Goal: Task Accomplishment & Management: Use online tool/utility

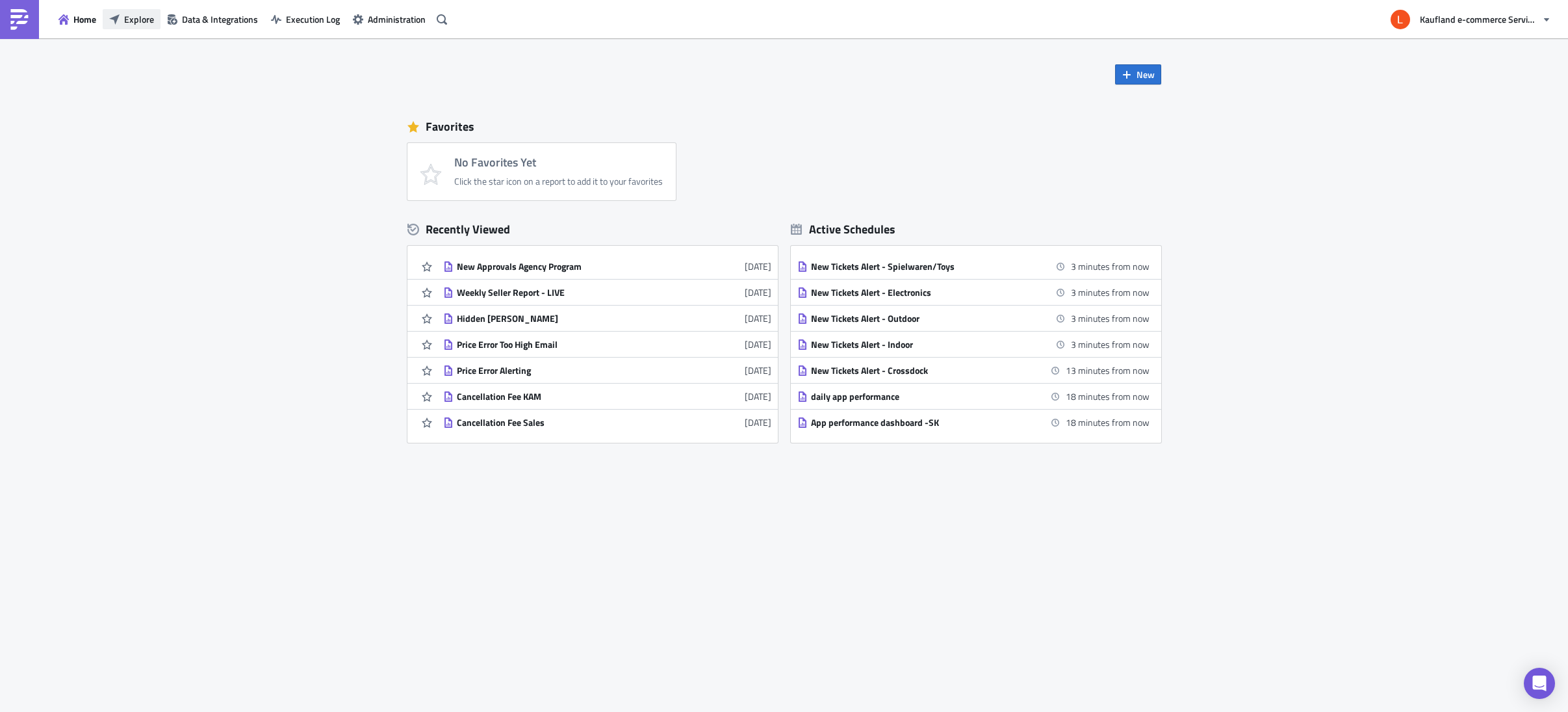
click at [117, 10] on button "Explore" at bounding box center [131, 19] width 58 height 20
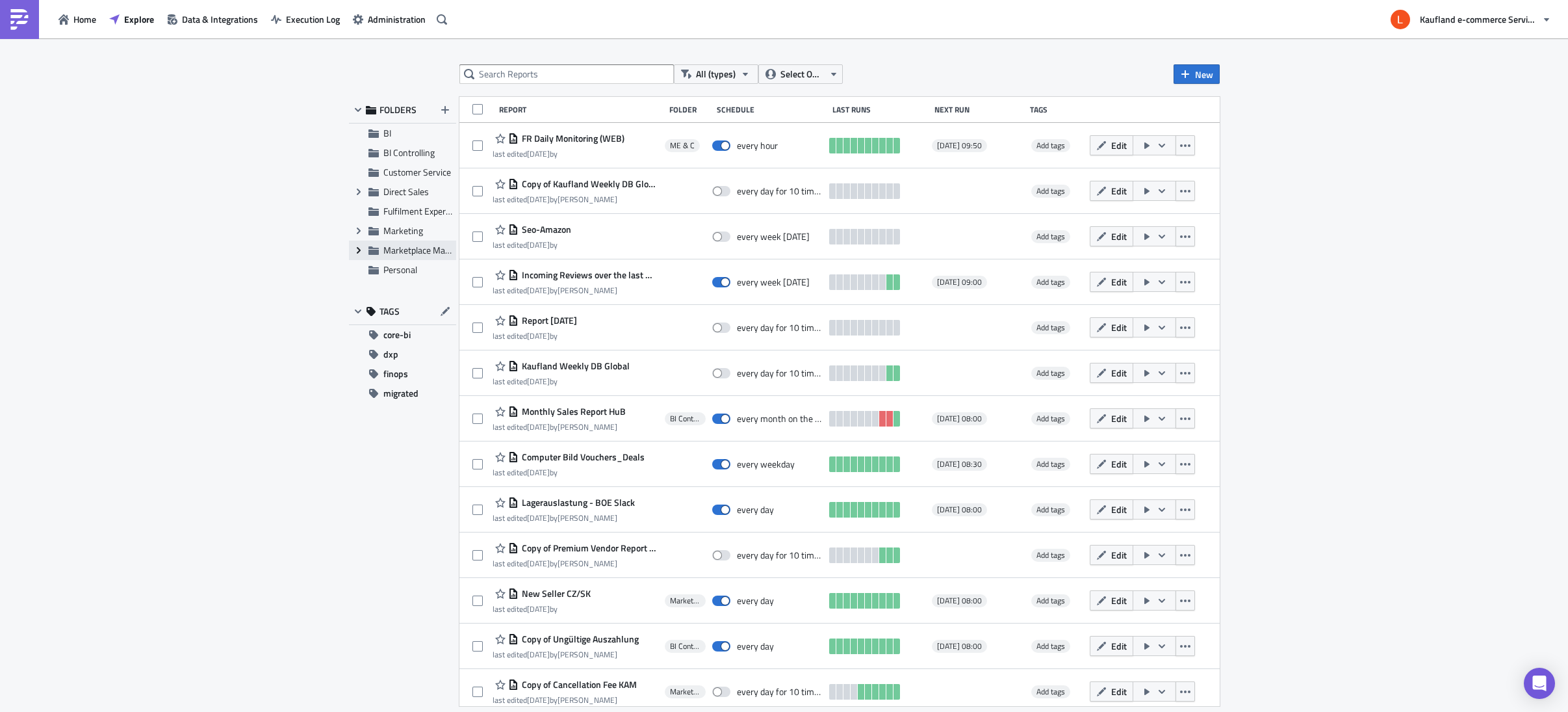
click at [363, 251] on icon "Expand group" at bounding box center [358, 250] width 10 height 10
click at [394, 252] on span "Marketplace Management" at bounding box center [434, 250] width 101 height 14
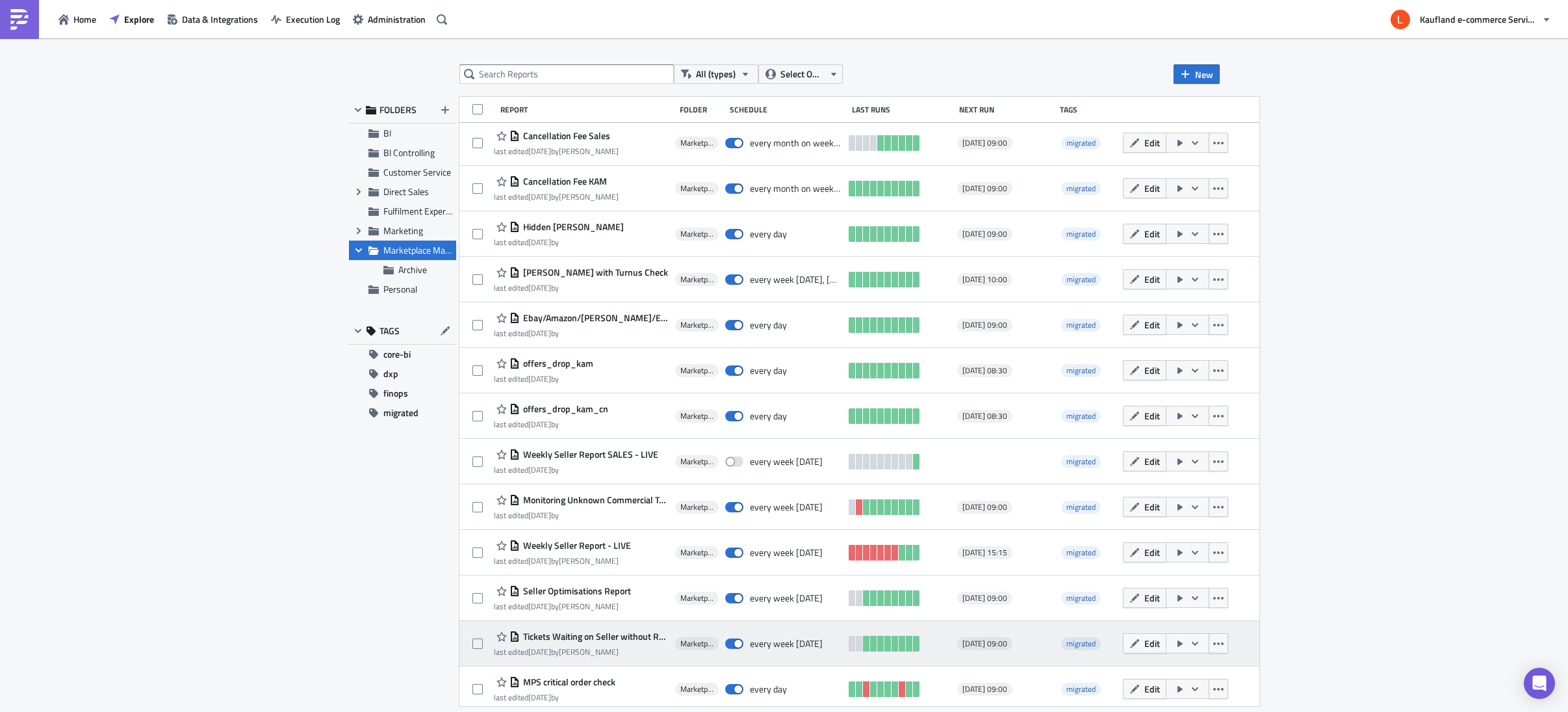
scroll to position [388, 0]
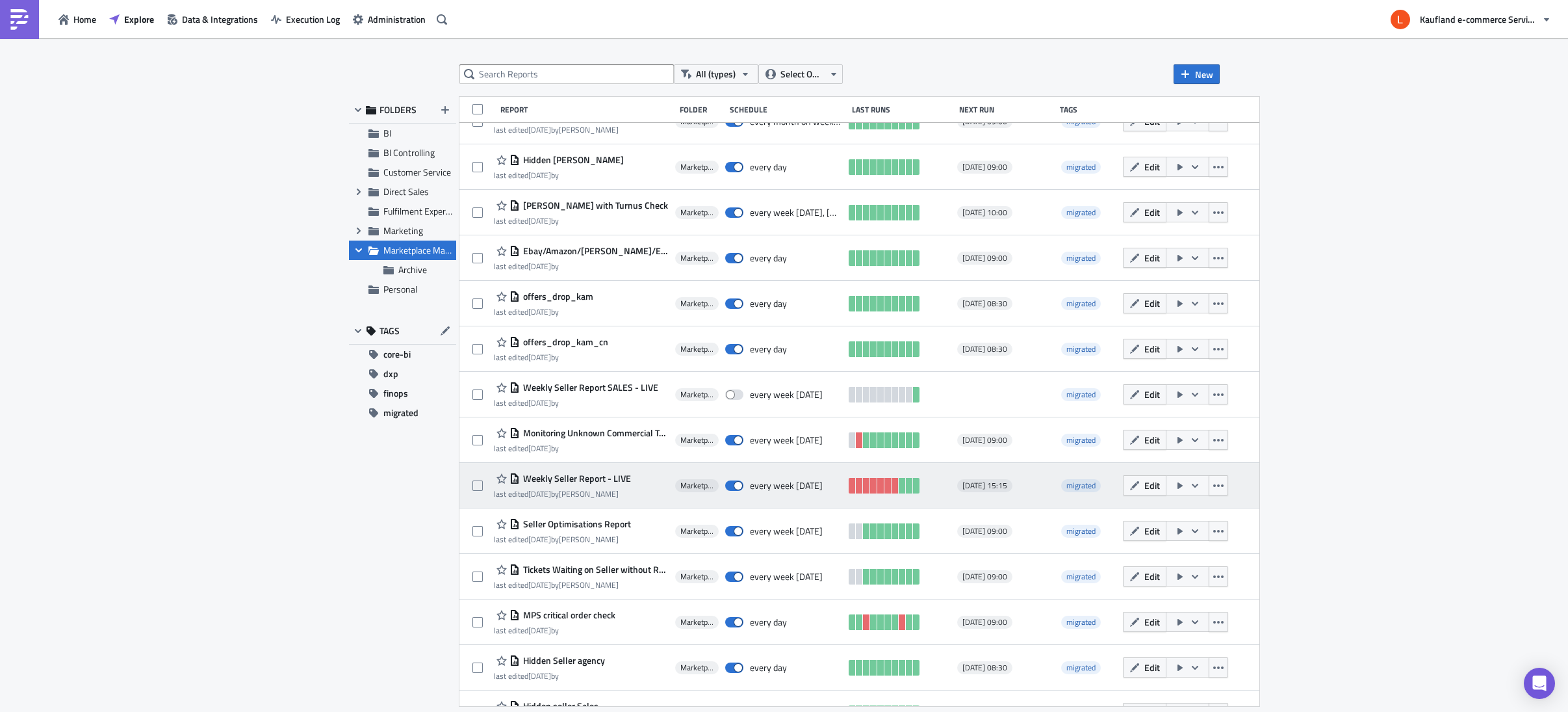
click at [567, 474] on span "Weekly Seller Report - LIVE" at bounding box center [575, 478] width 111 height 12
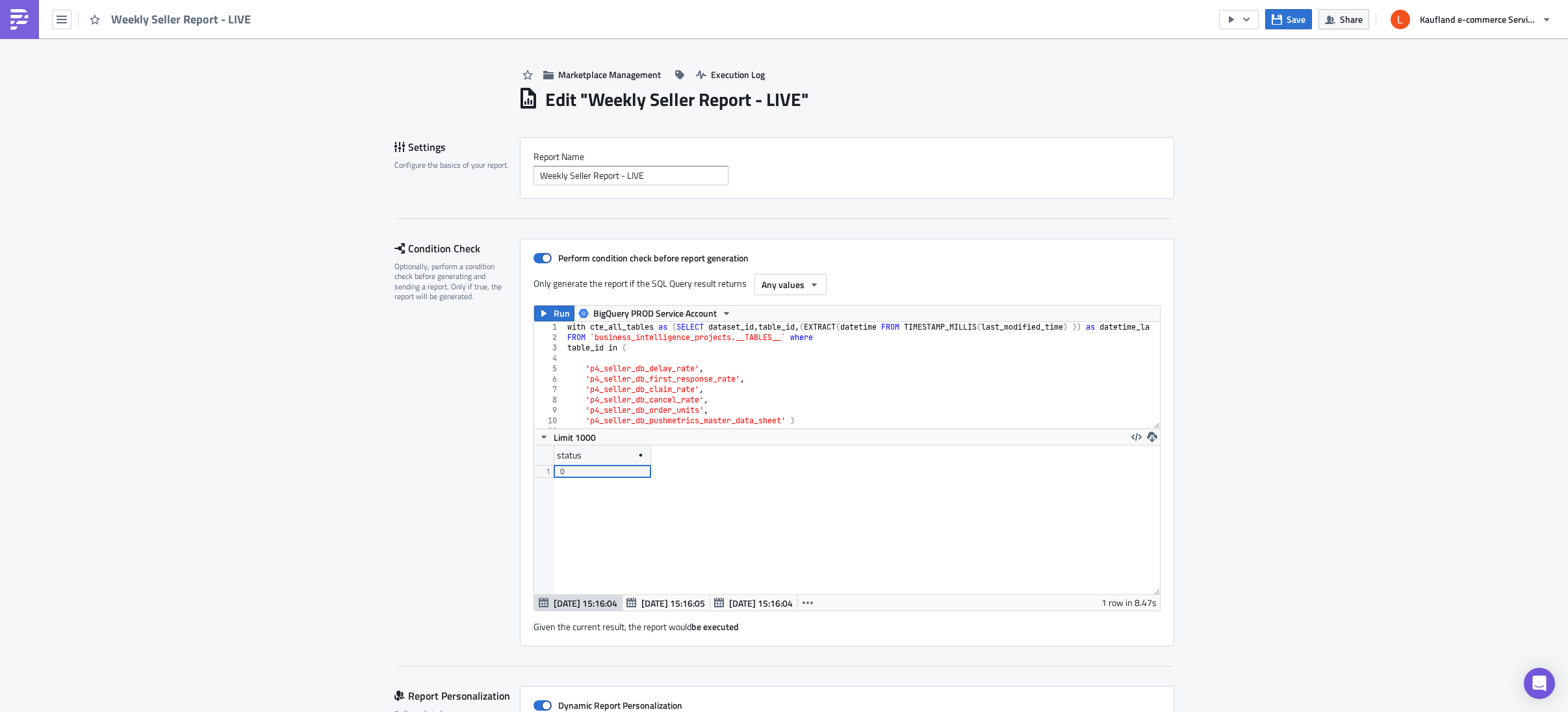
scroll to position [148, 626]
click at [17, 21] on img at bounding box center [19, 19] width 21 height 21
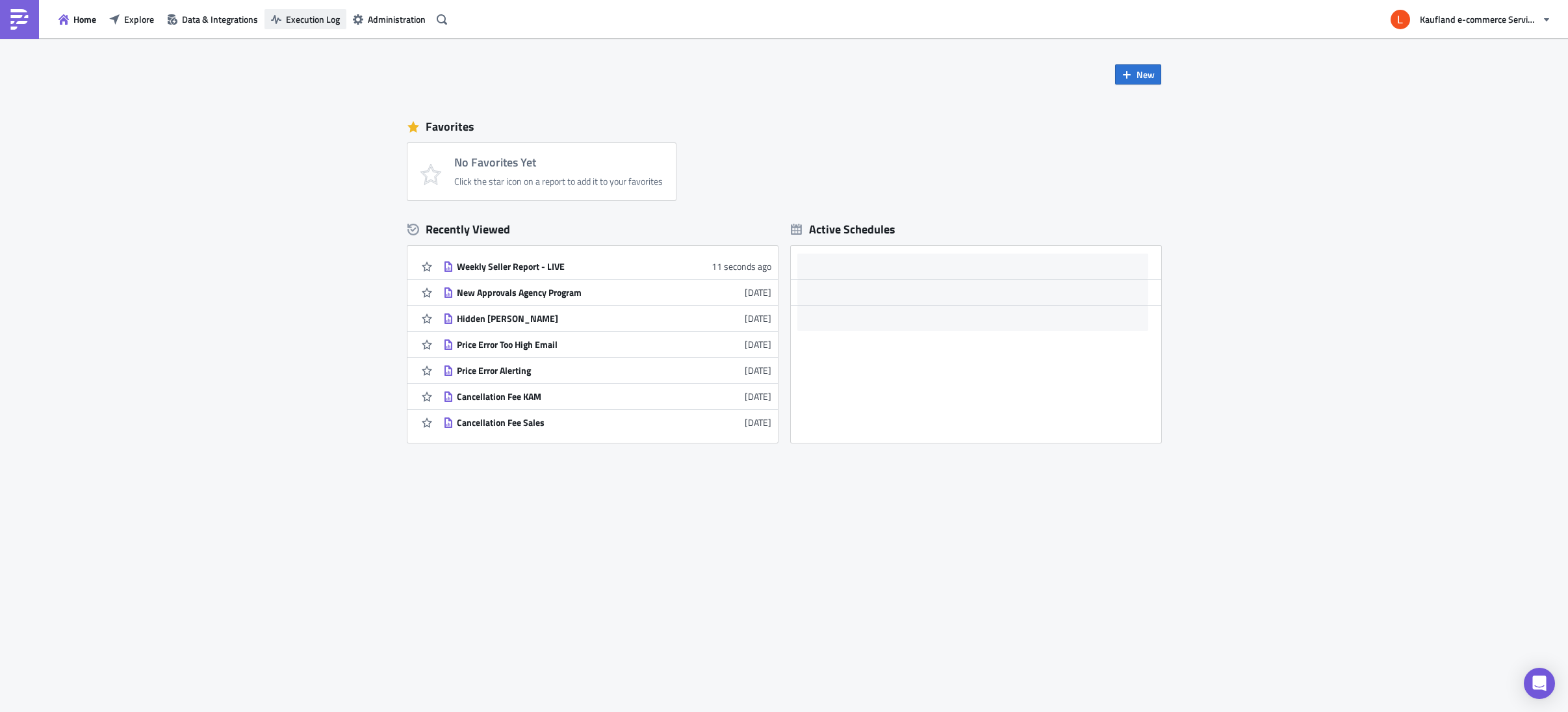
click at [301, 14] on span "Execution Log" at bounding box center [313, 19] width 54 height 14
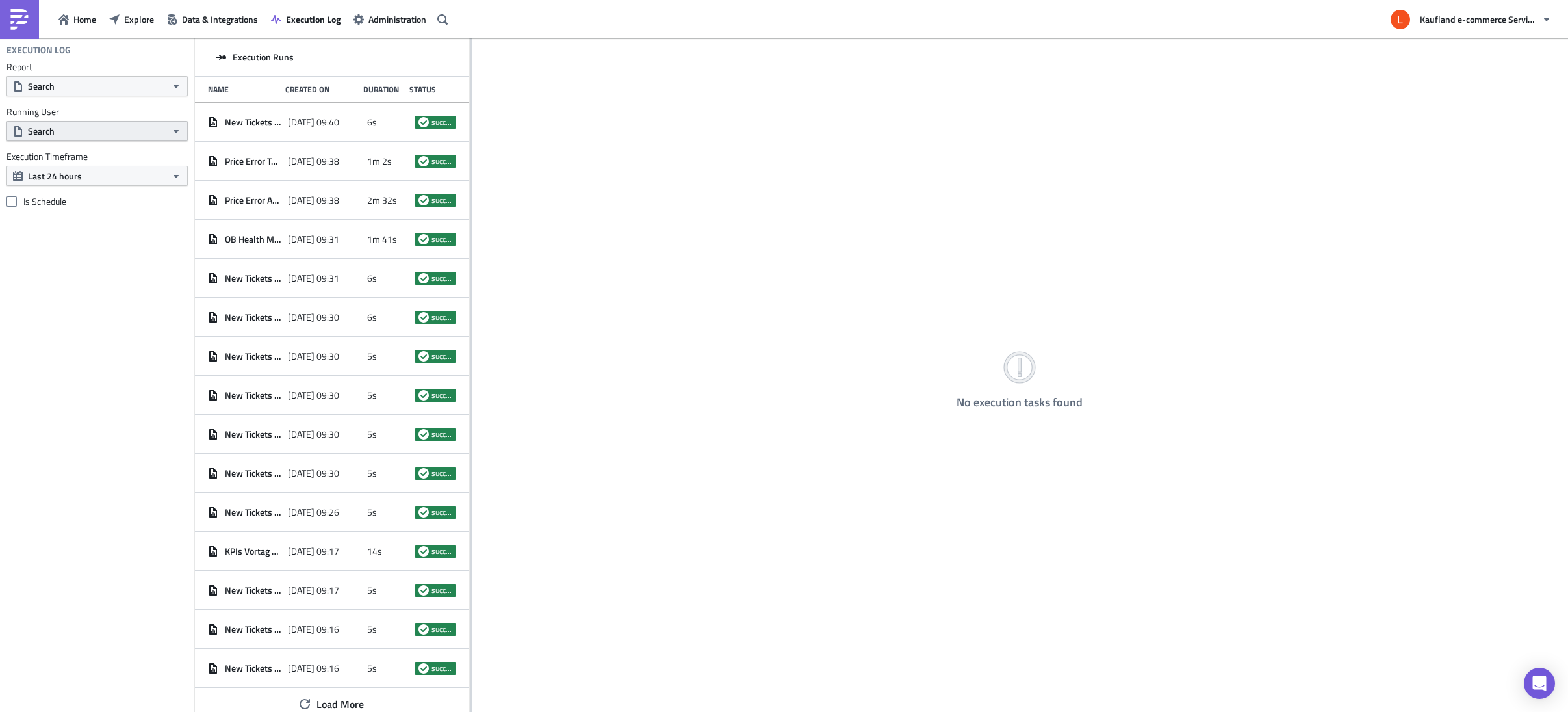
click at [141, 131] on button "Search" at bounding box center [97, 131] width 181 height 20
type input "[PERSON_NAME]"
click at [64, 196] on div "[PERSON_NAME]" at bounding box center [85, 196] width 113 height 13
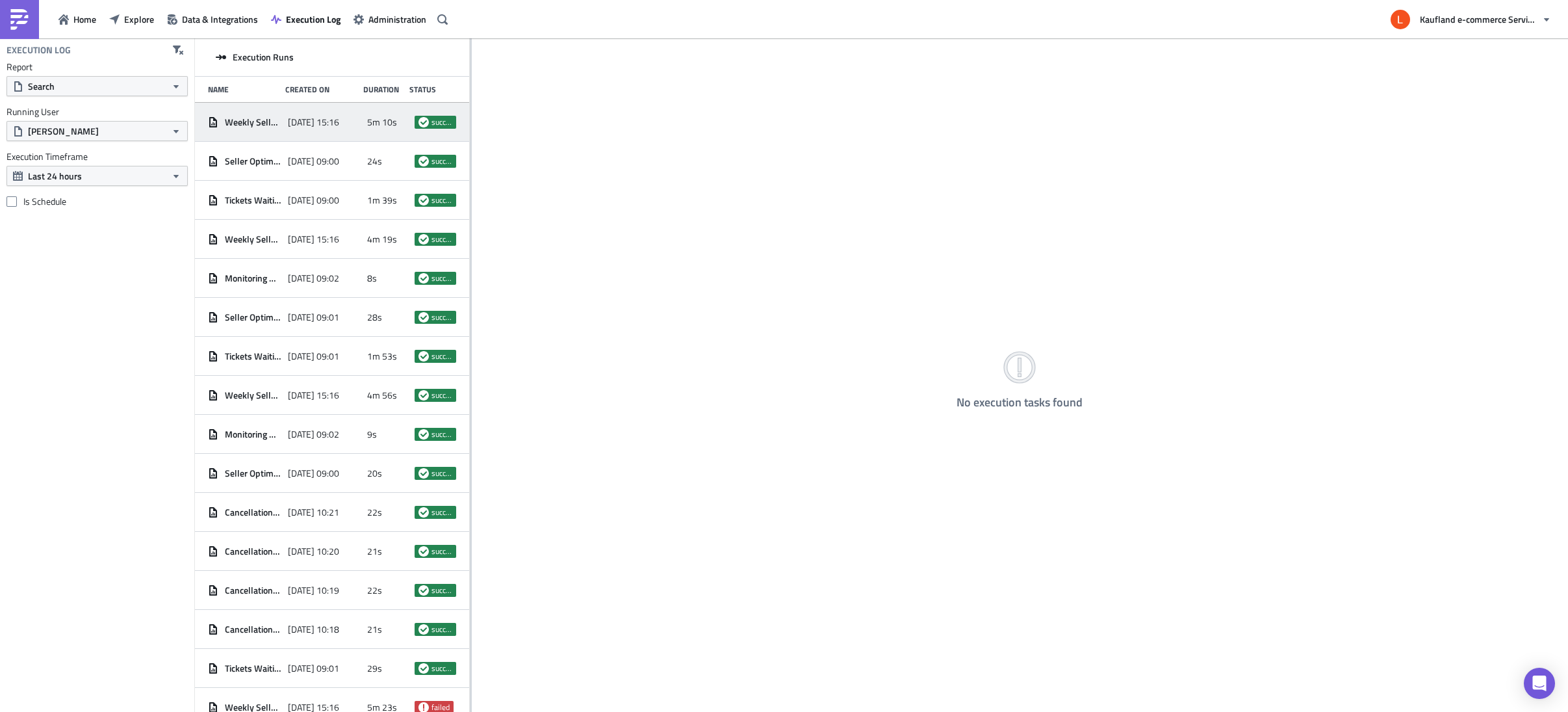
click at [270, 124] on span "Weekly Seller Report - LIVE" at bounding box center [253, 122] width 56 height 12
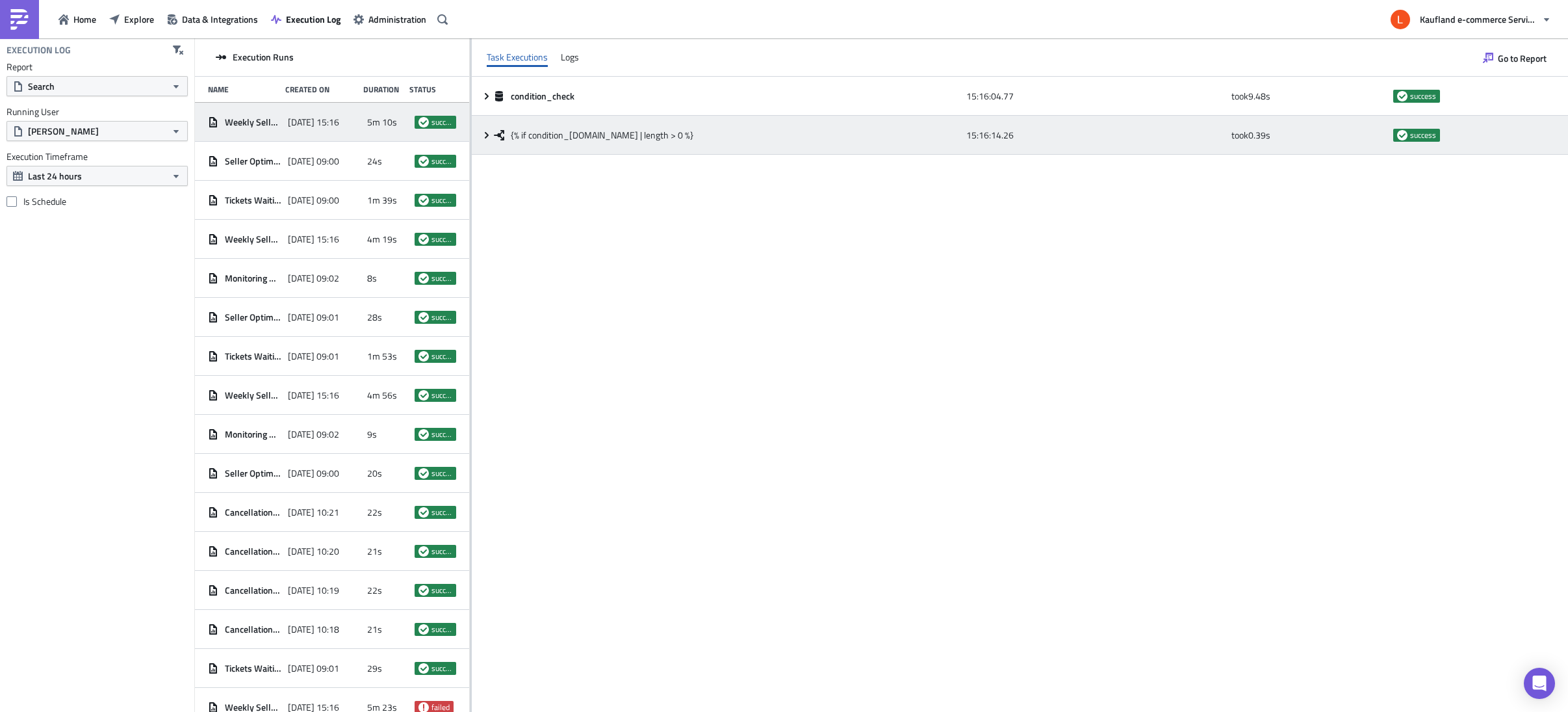
click at [485, 132] on icon at bounding box center [487, 134] width 4 height 6
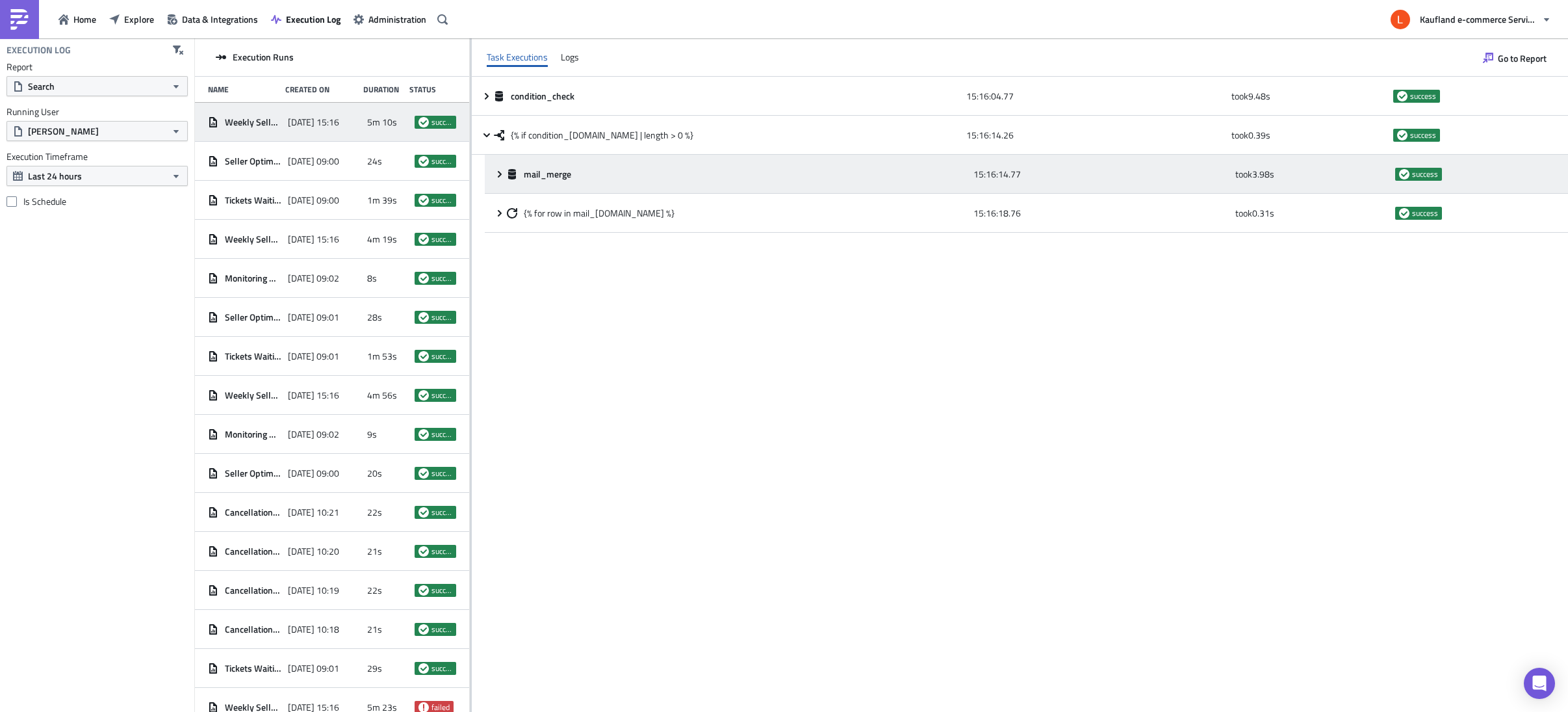
click at [489, 172] on div "mail_merge 15:16:14.77 took 3.98 s success" at bounding box center [1026, 174] width 1083 height 39
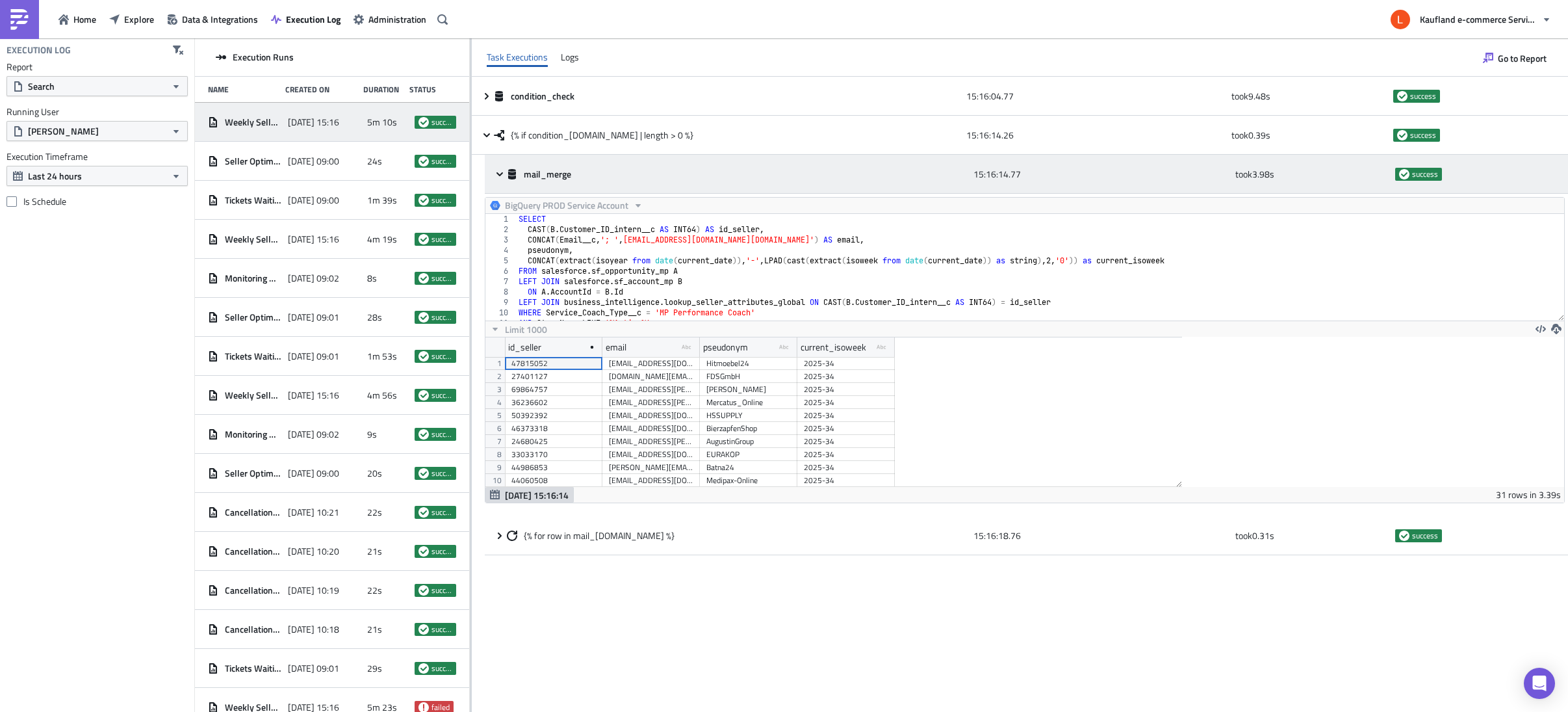
scroll to position [148, 697]
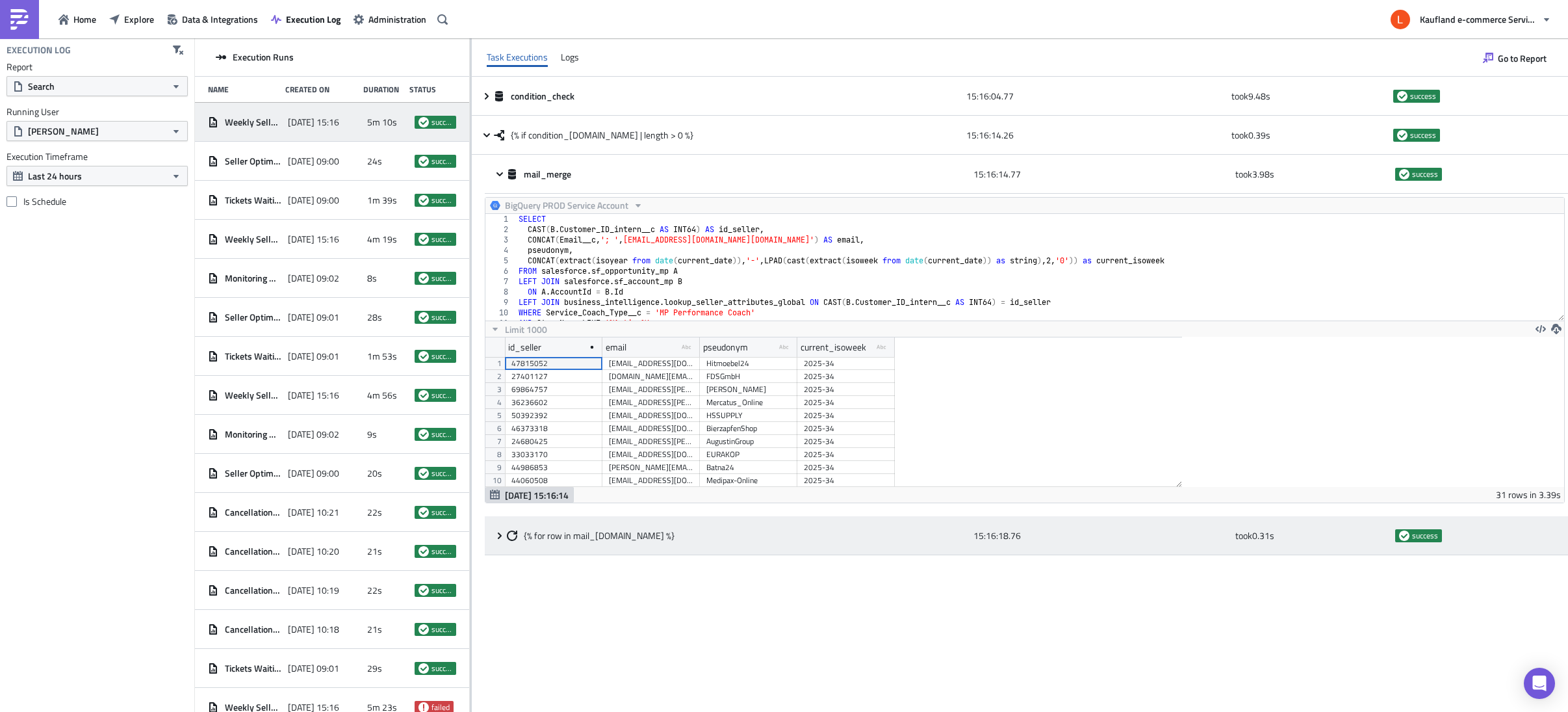
click at [490, 543] on div "{% for row in mail_[DOMAIN_NAME] %} 15:16:18.76 took 0.31 s success" at bounding box center [1026, 535] width 1083 height 39
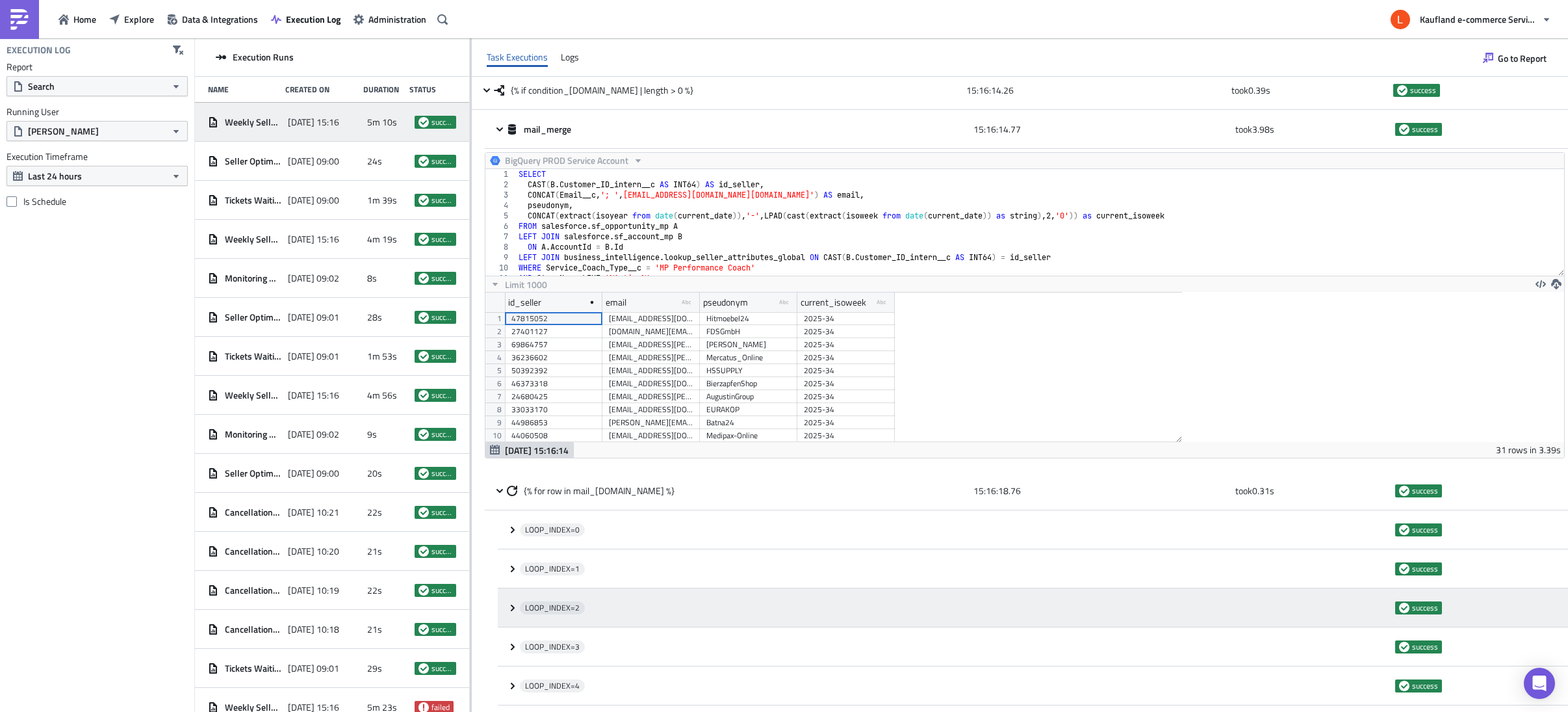
scroll to position [81, 0]
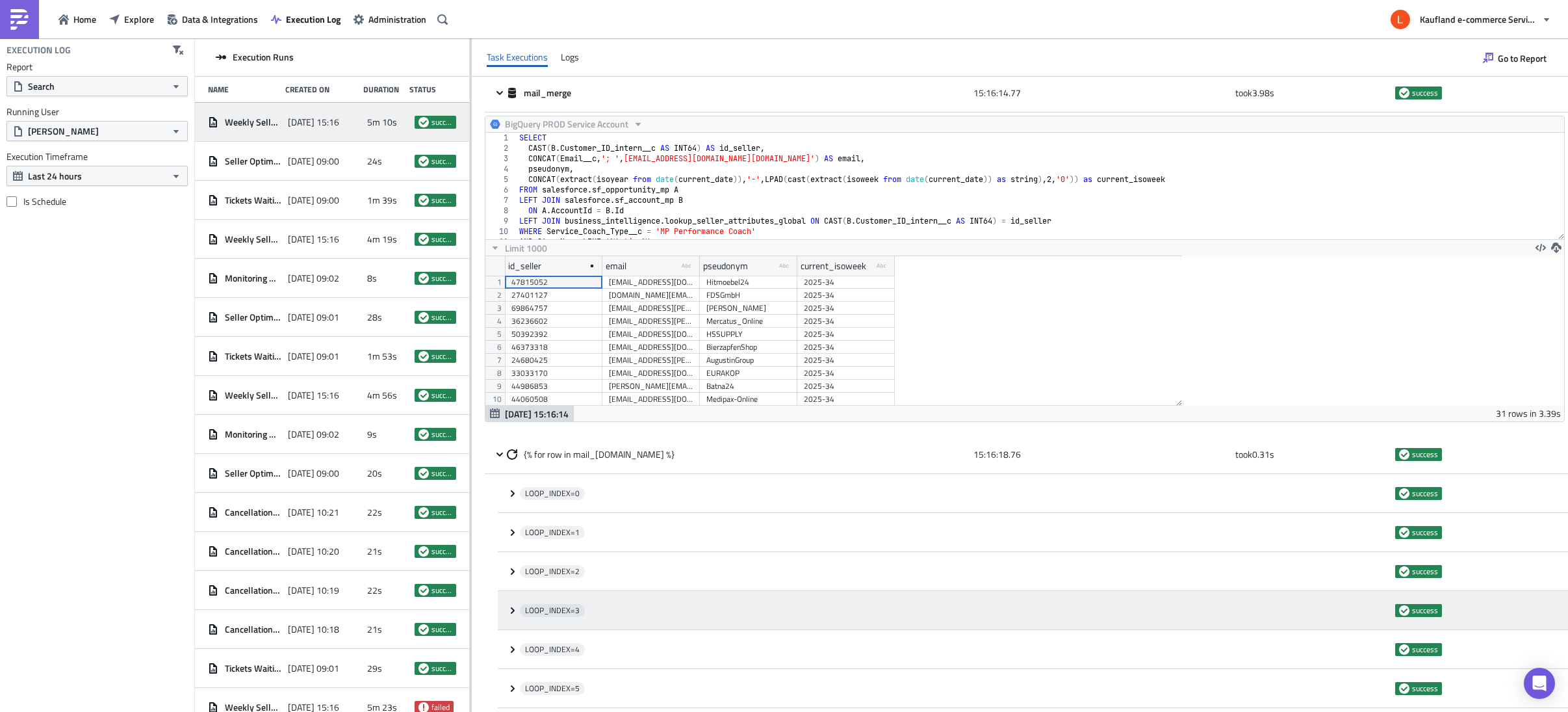
click at [508, 605] on icon at bounding box center [512, 610] width 10 height 10
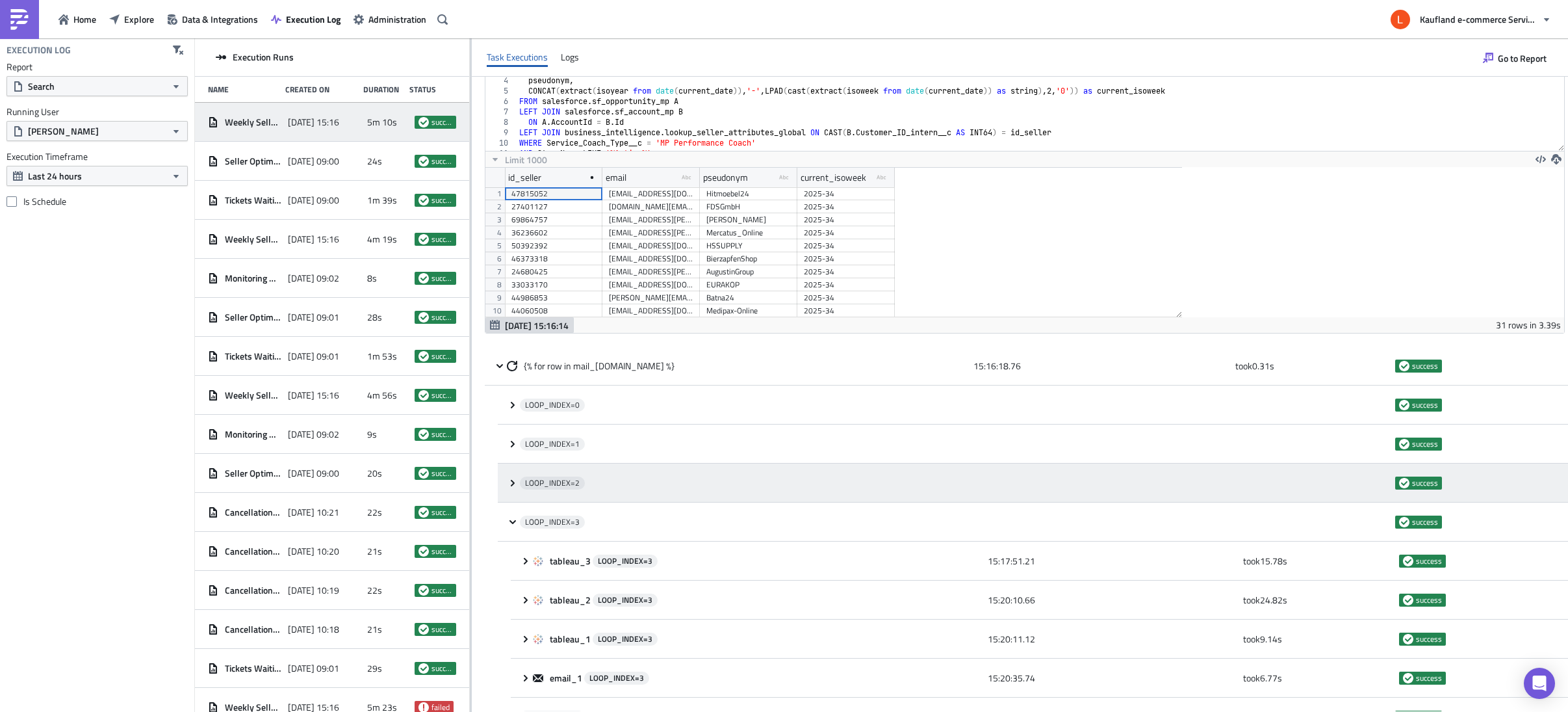
scroll to position [303, 0]
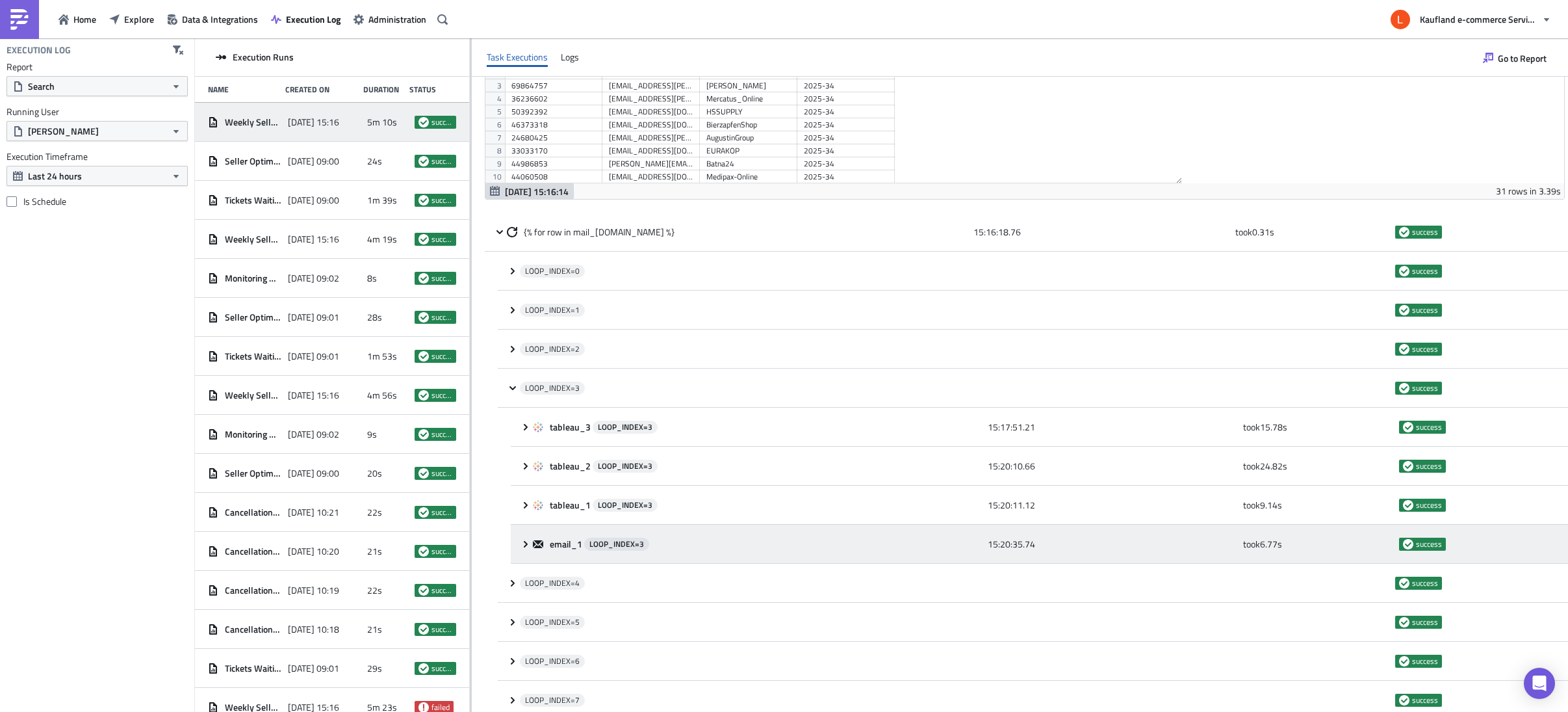
click at [523, 548] on div "email_1 LOOP_INDEX= 3 15:20:35.74 took 6.77 s success" at bounding box center [1040, 544] width 1058 height 39
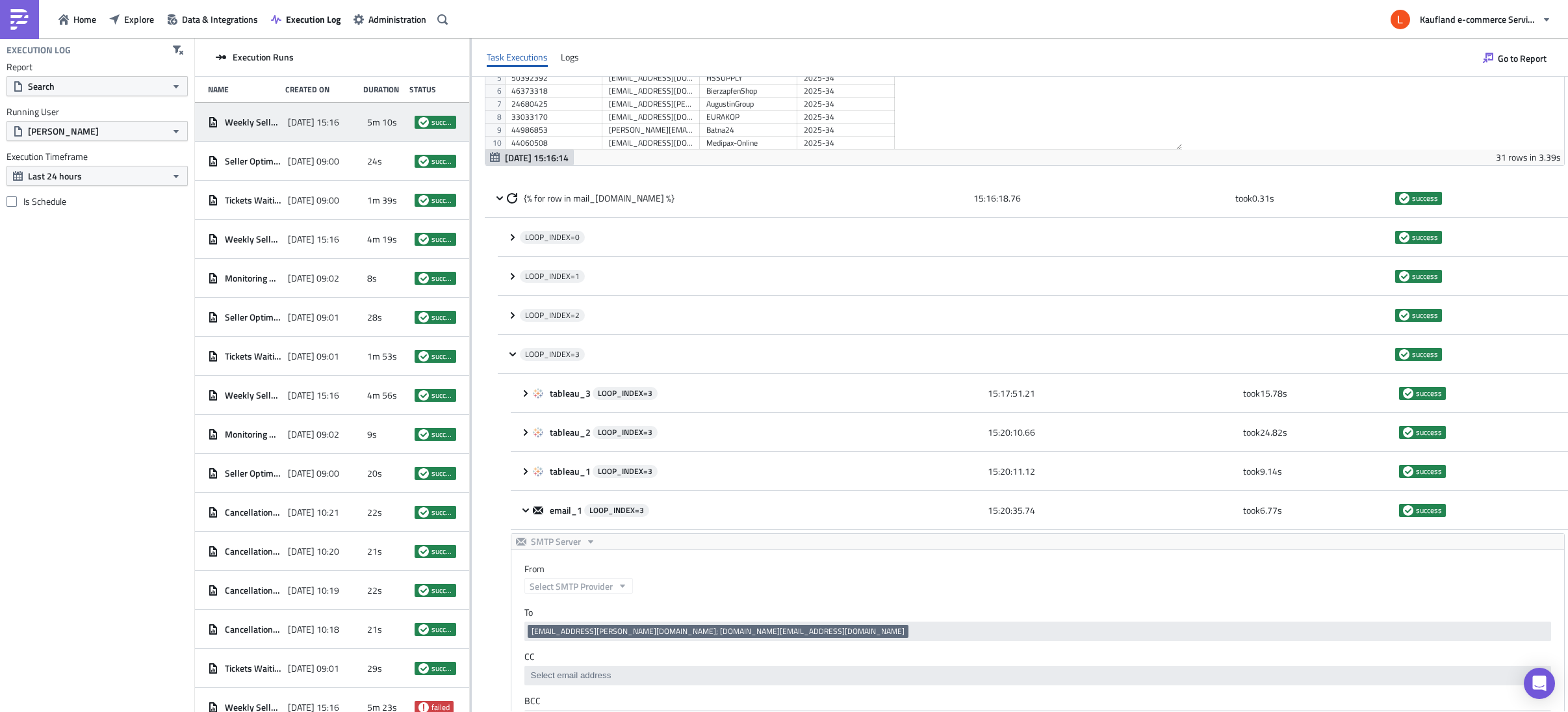
scroll to position [528, 0]
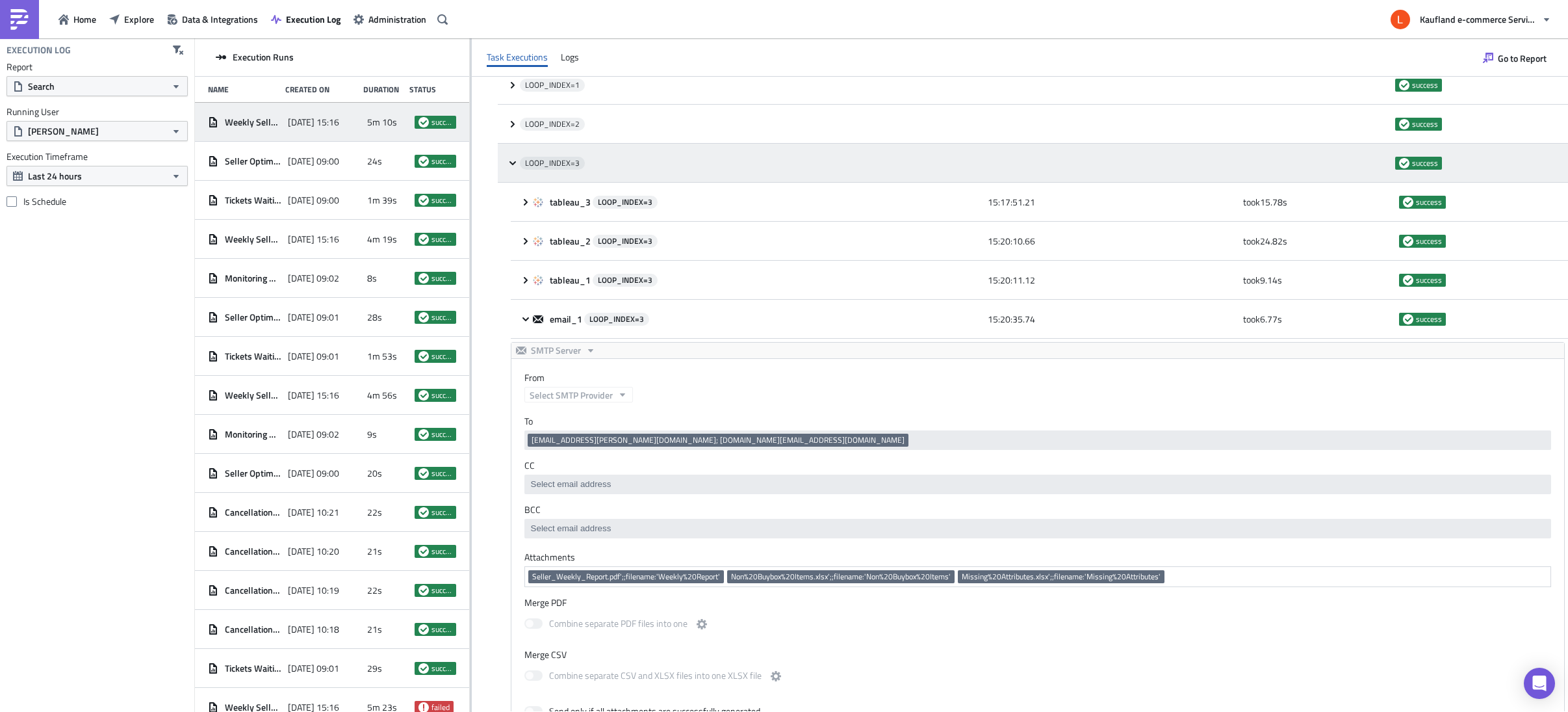
click at [508, 161] on icon at bounding box center [512, 163] width 10 height 10
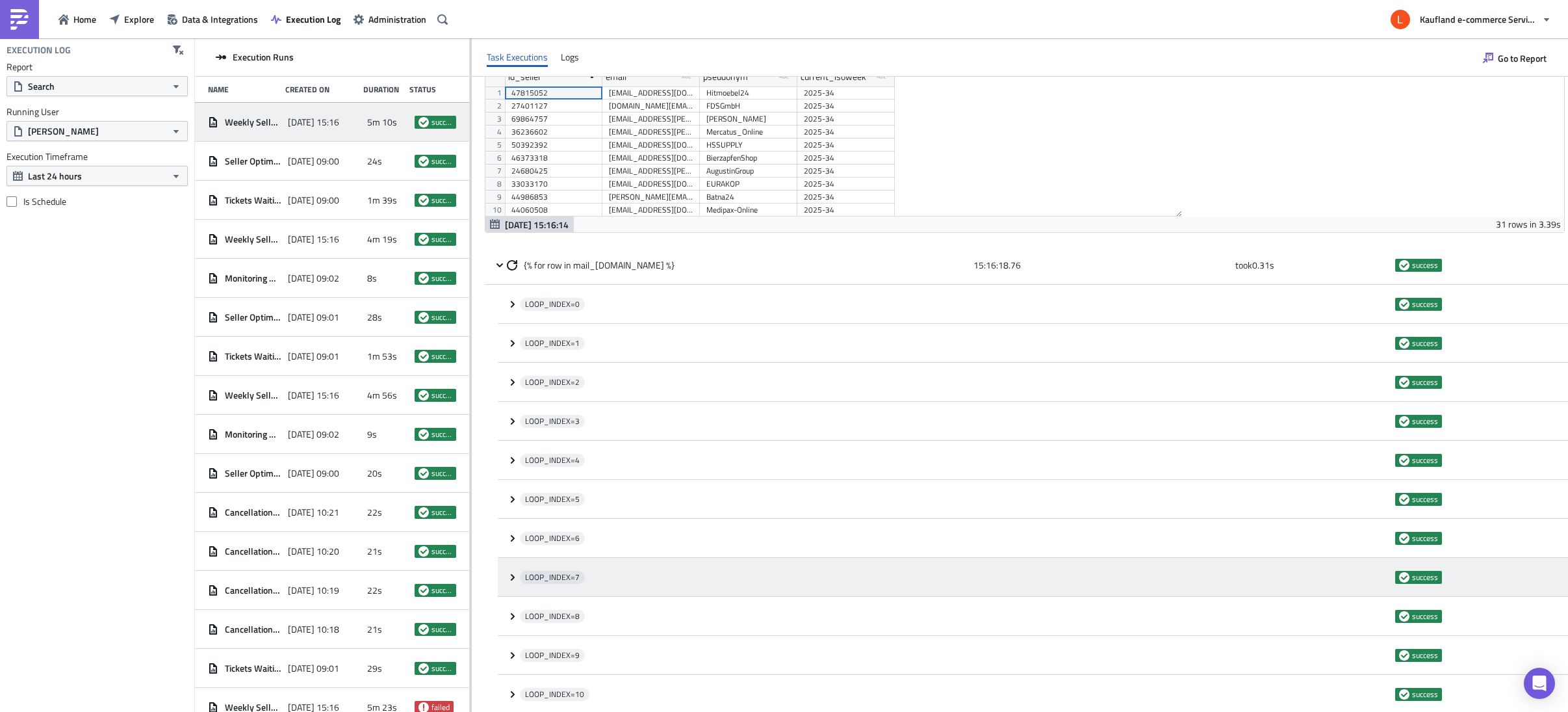
scroll to position [224, 0]
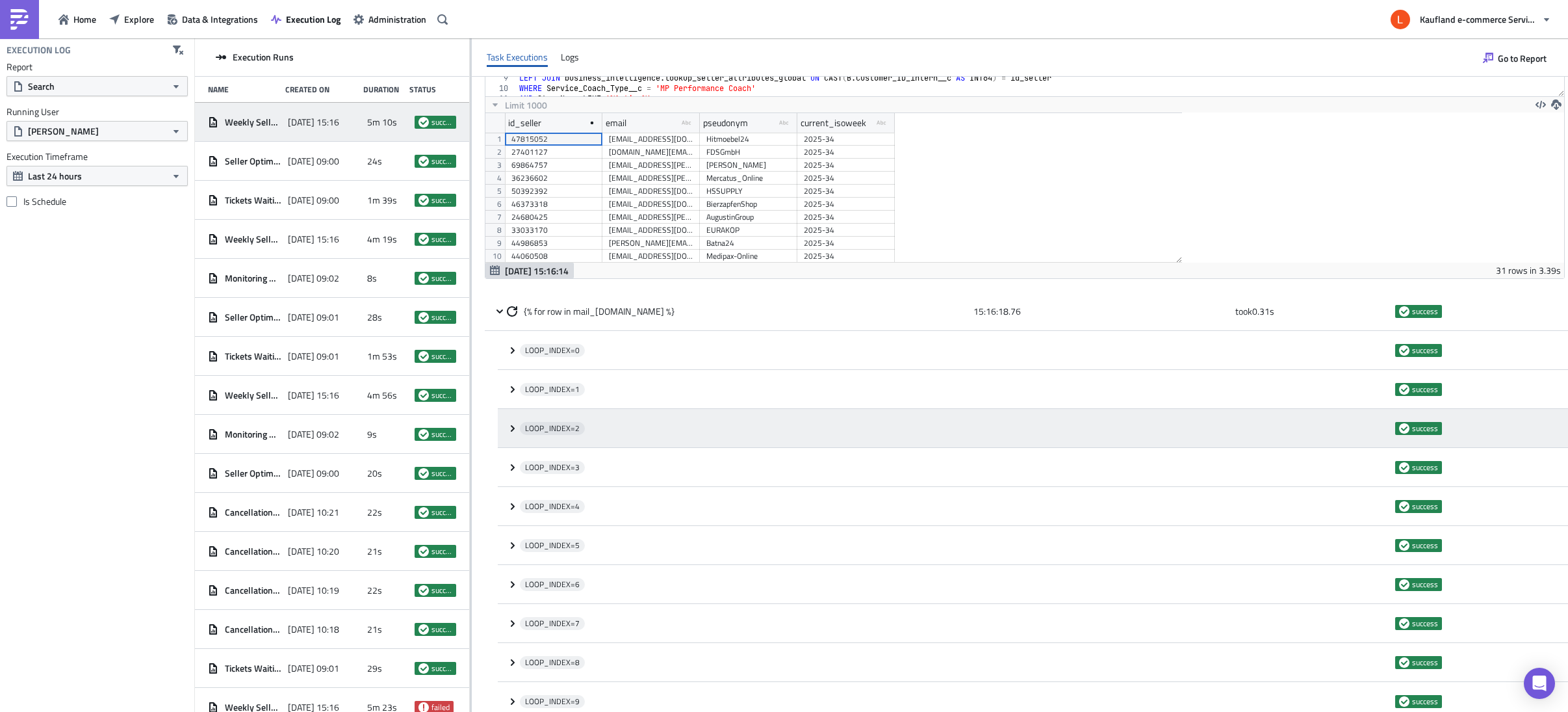
click at [514, 424] on icon at bounding box center [512, 428] width 10 height 10
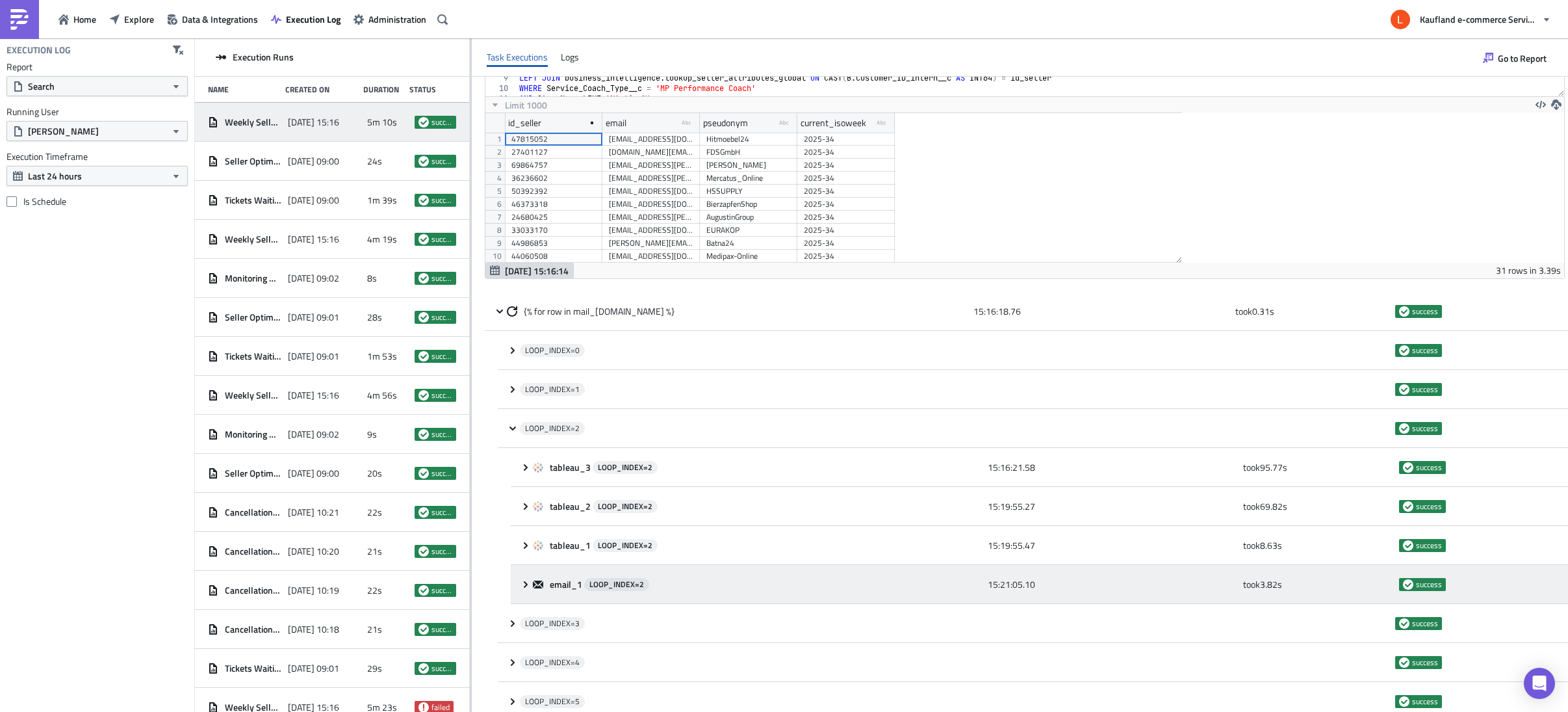
click at [529, 586] on icon at bounding box center [525, 584] width 10 height 10
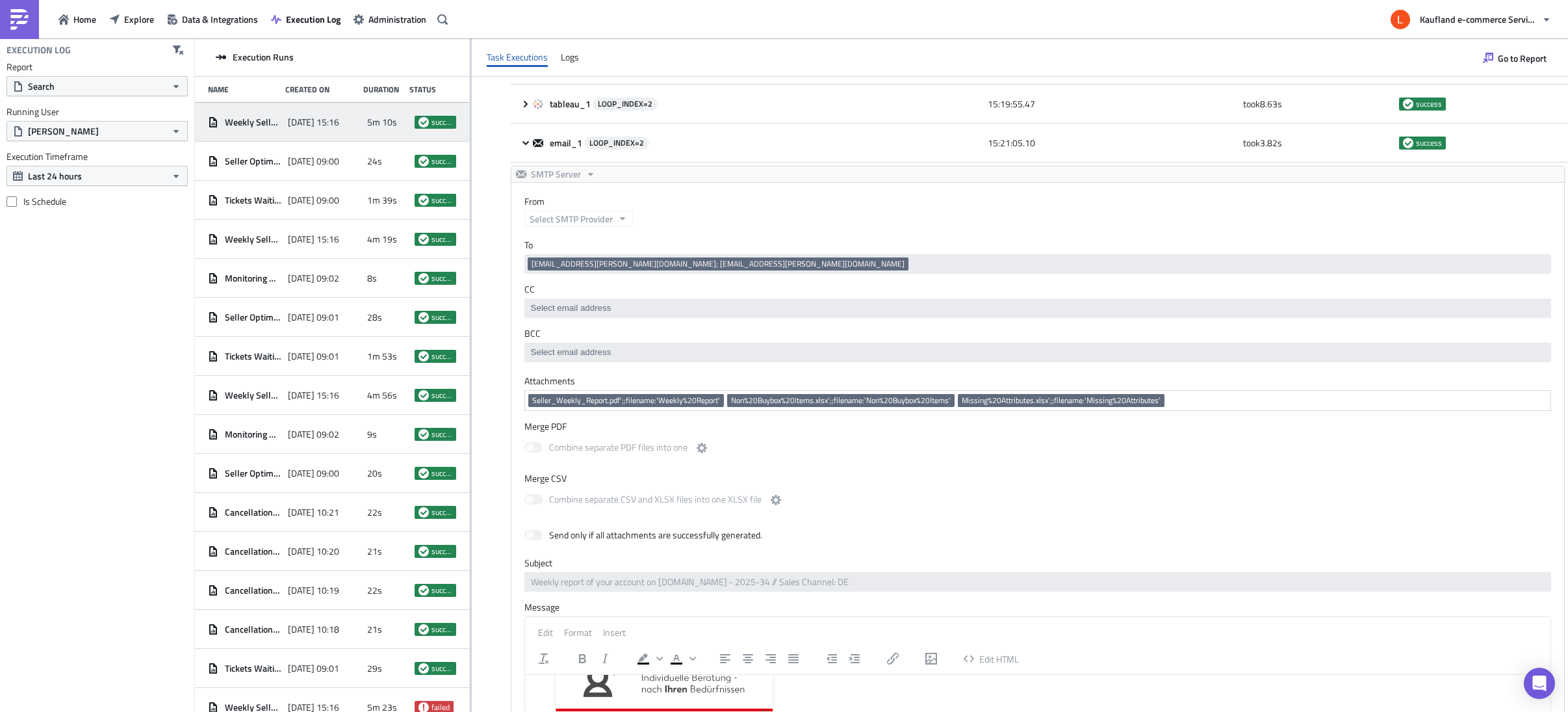
scroll to position [587, 0]
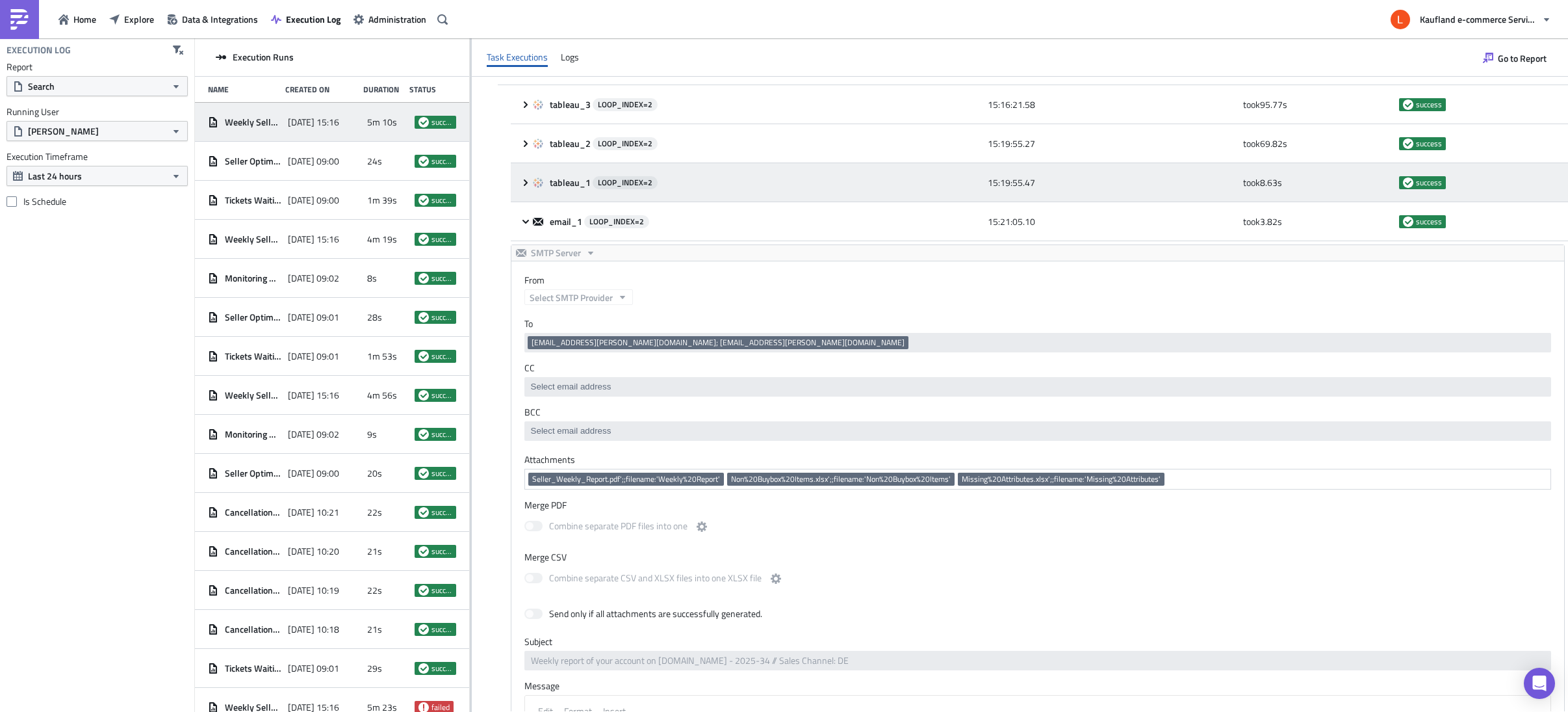
click at [558, 181] on span "tableau_1" at bounding box center [571, 182] width 43 height 12
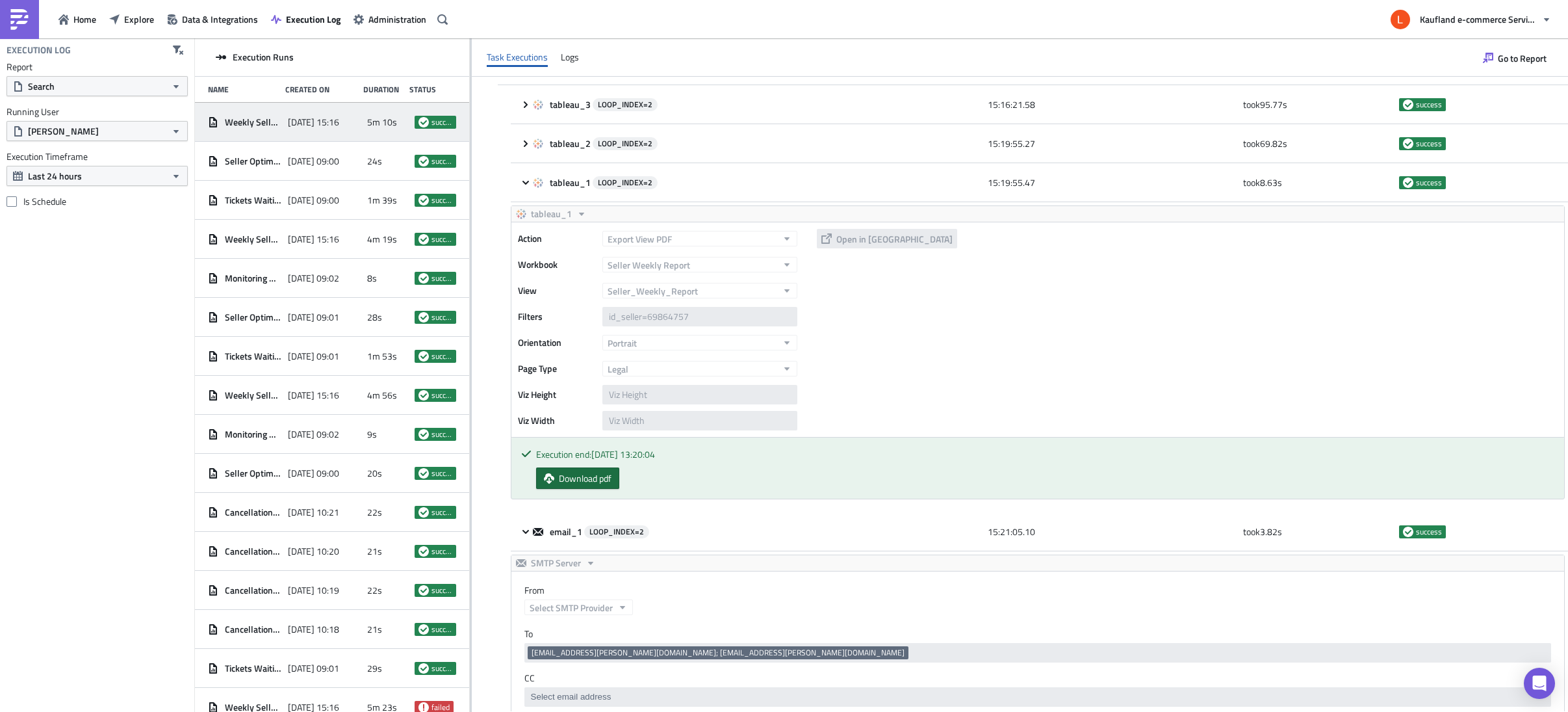
click at [600, 477] on span "Download pdf" at bounding box center [585, 478] width 52 height 14
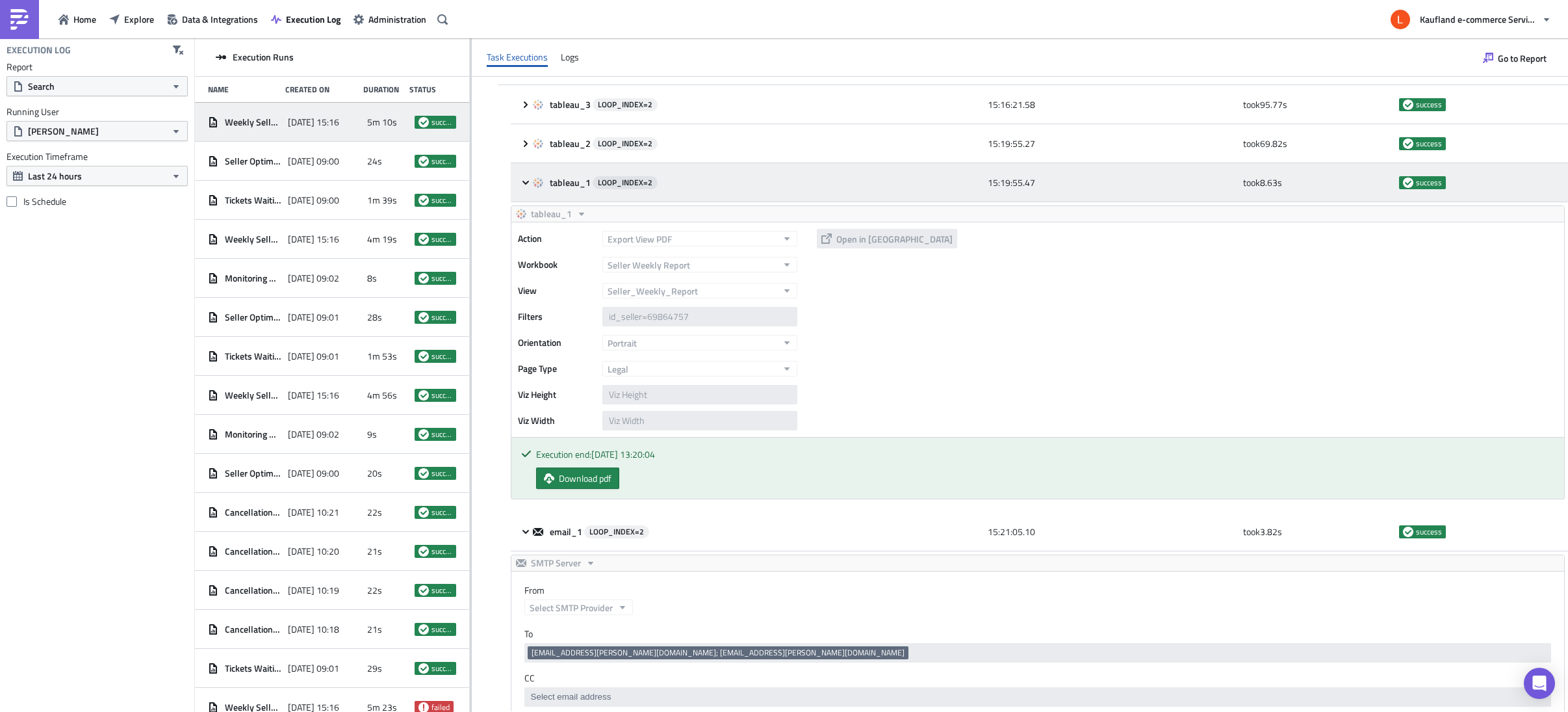
click at [527, 177] on icon at bounding box center [525, 182] width 10 height 10
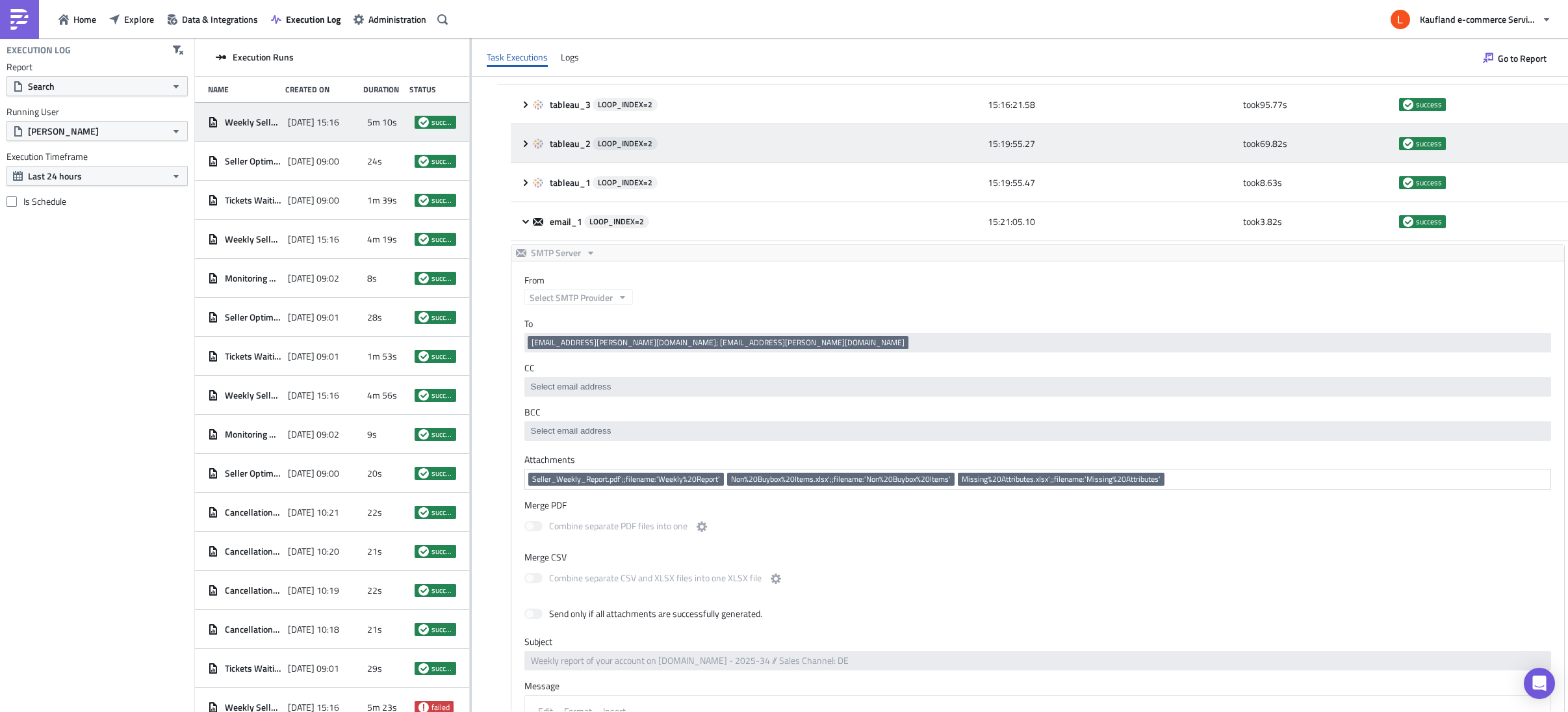
click at [527, 143] on icon at bounding box center [525, 143] width 10 height 10
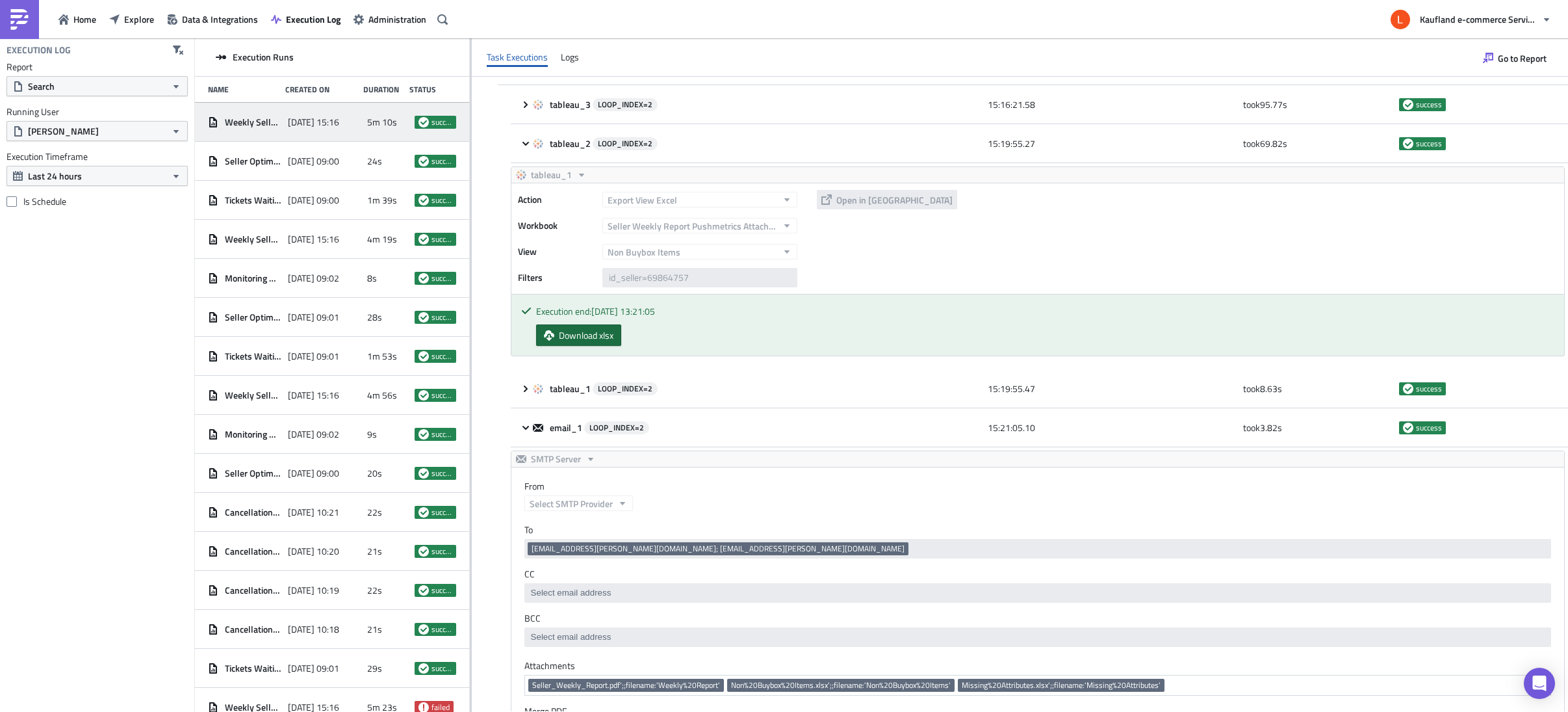
click at [587, 337] on span "Download xlsx" at bounding box center [586, 335] width 54 height 14
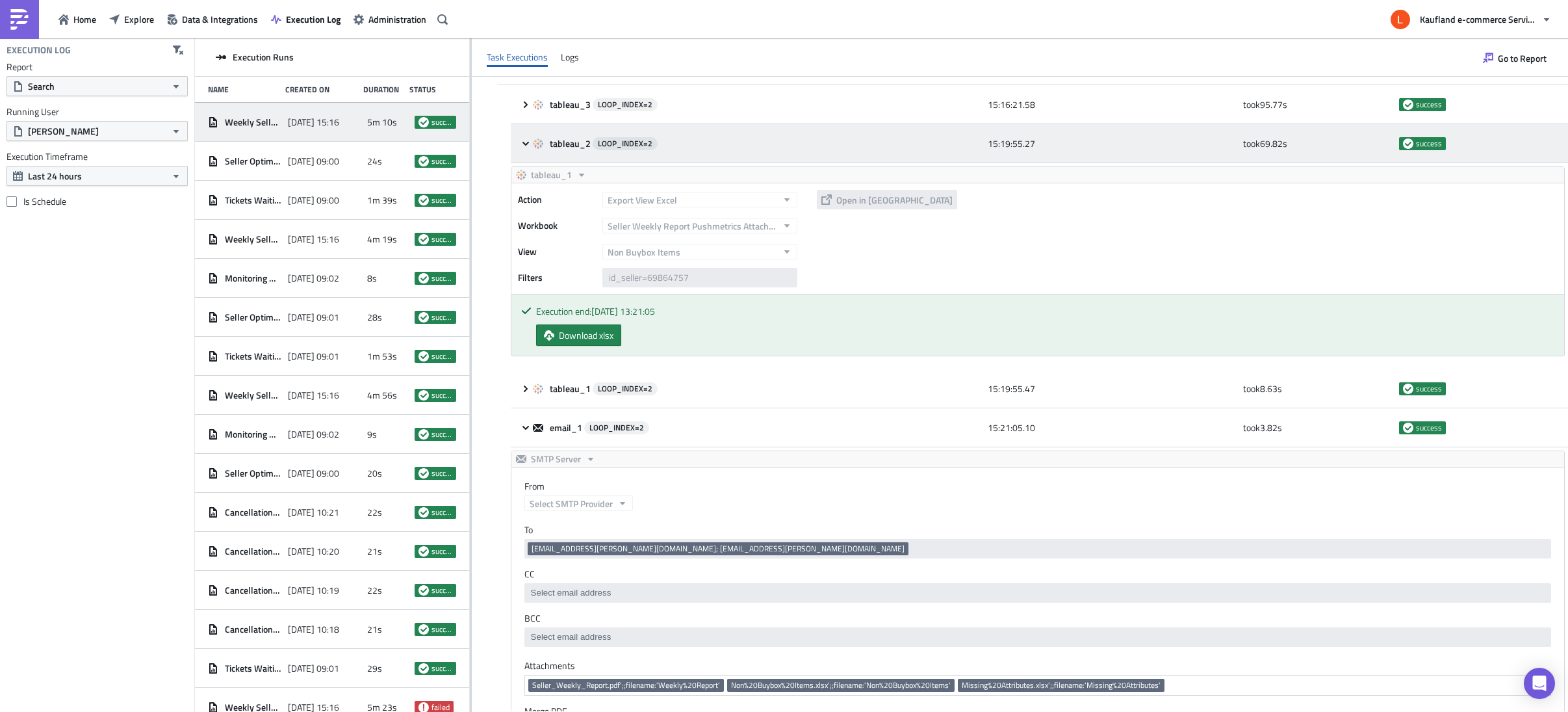
click at [527, 147] on icon at bounding box center [525, 143] width 10 height 10
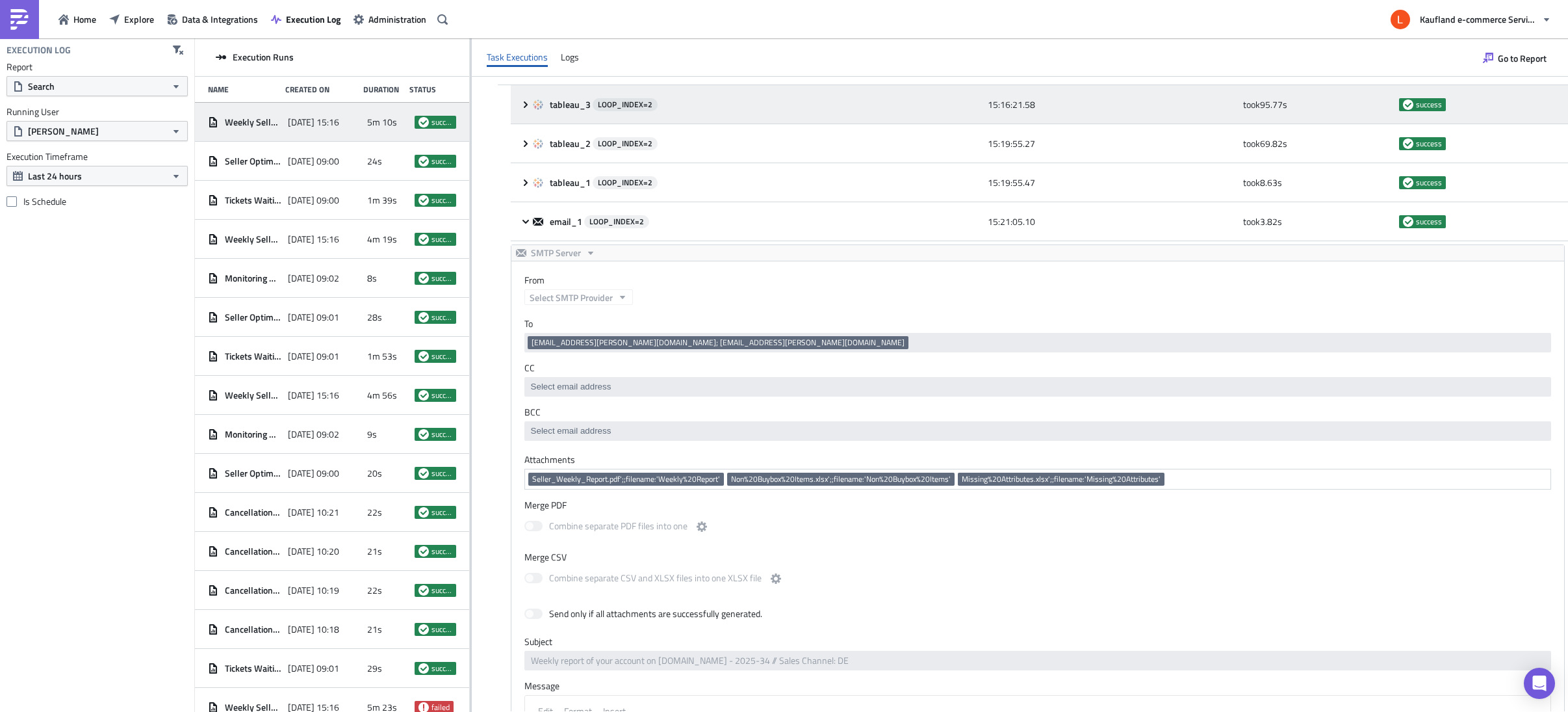
click at [529, 100] on icon at bounding box center [525, 104] width 10 height 10
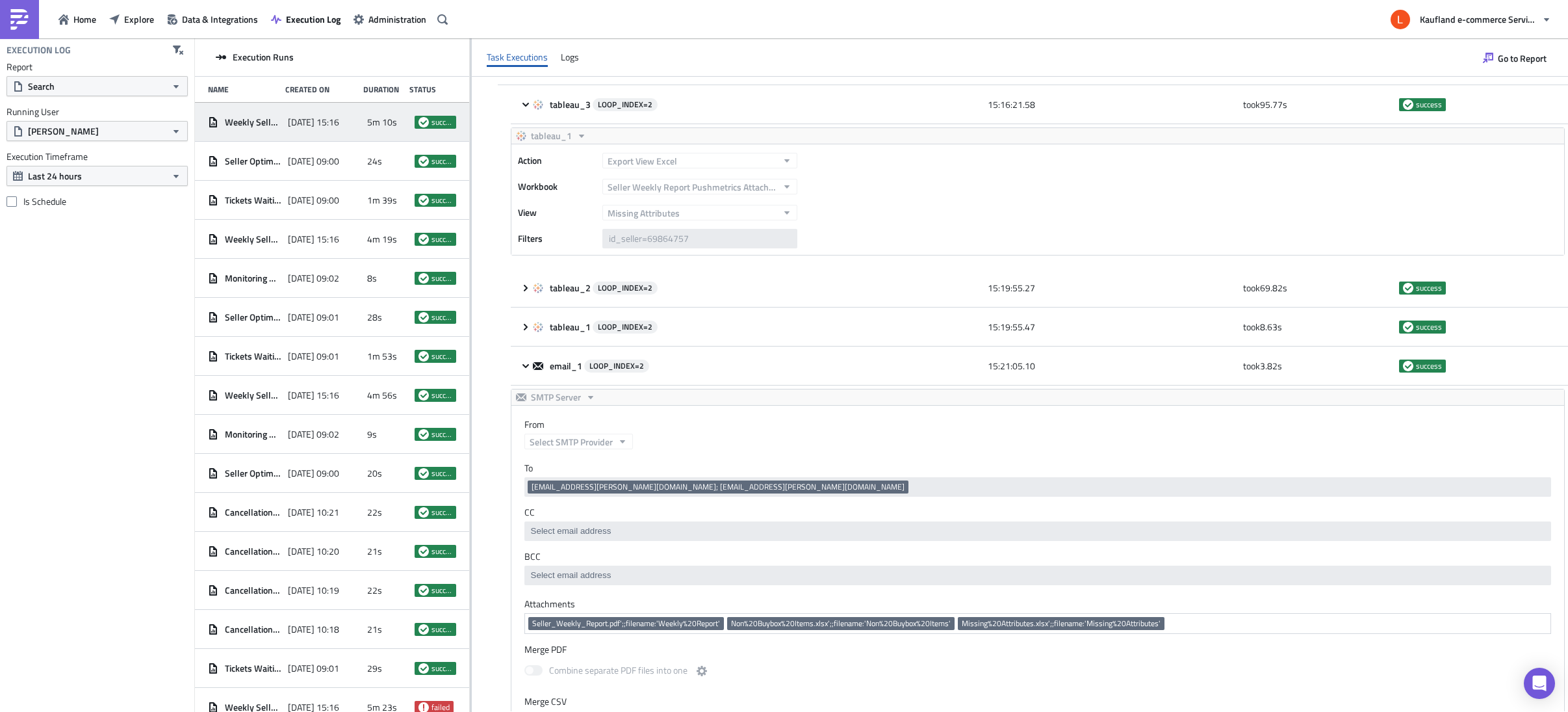
scroll to position [562, 0]
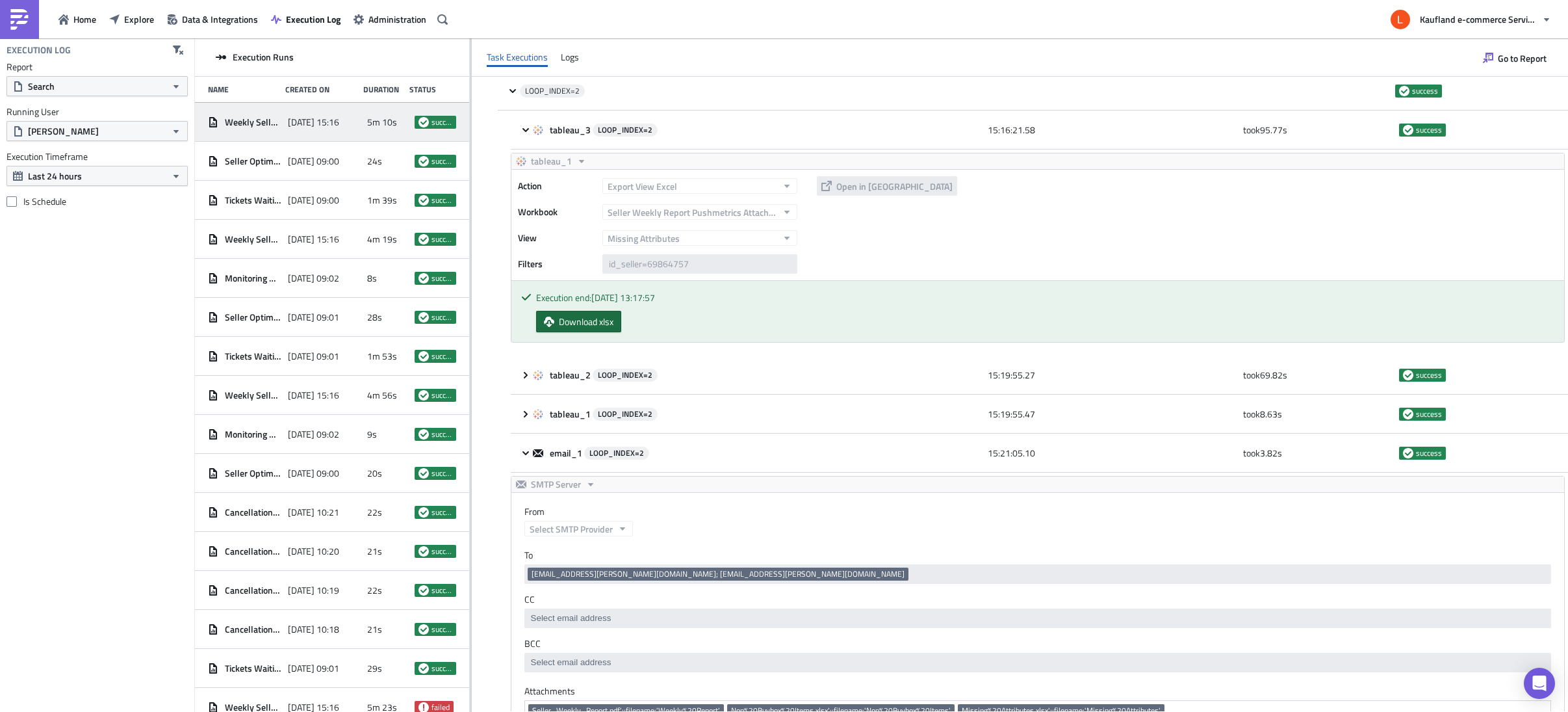
click at [608, 325] on span "Download xlsx" at bounding box center [586, 321] width 54 height 14
click at [142, 318] on div "Execution Log Report Search Running User [PERSON_NAME] Execution Timeframe Last…" at bounding box center [97, 375] width 195 height 673
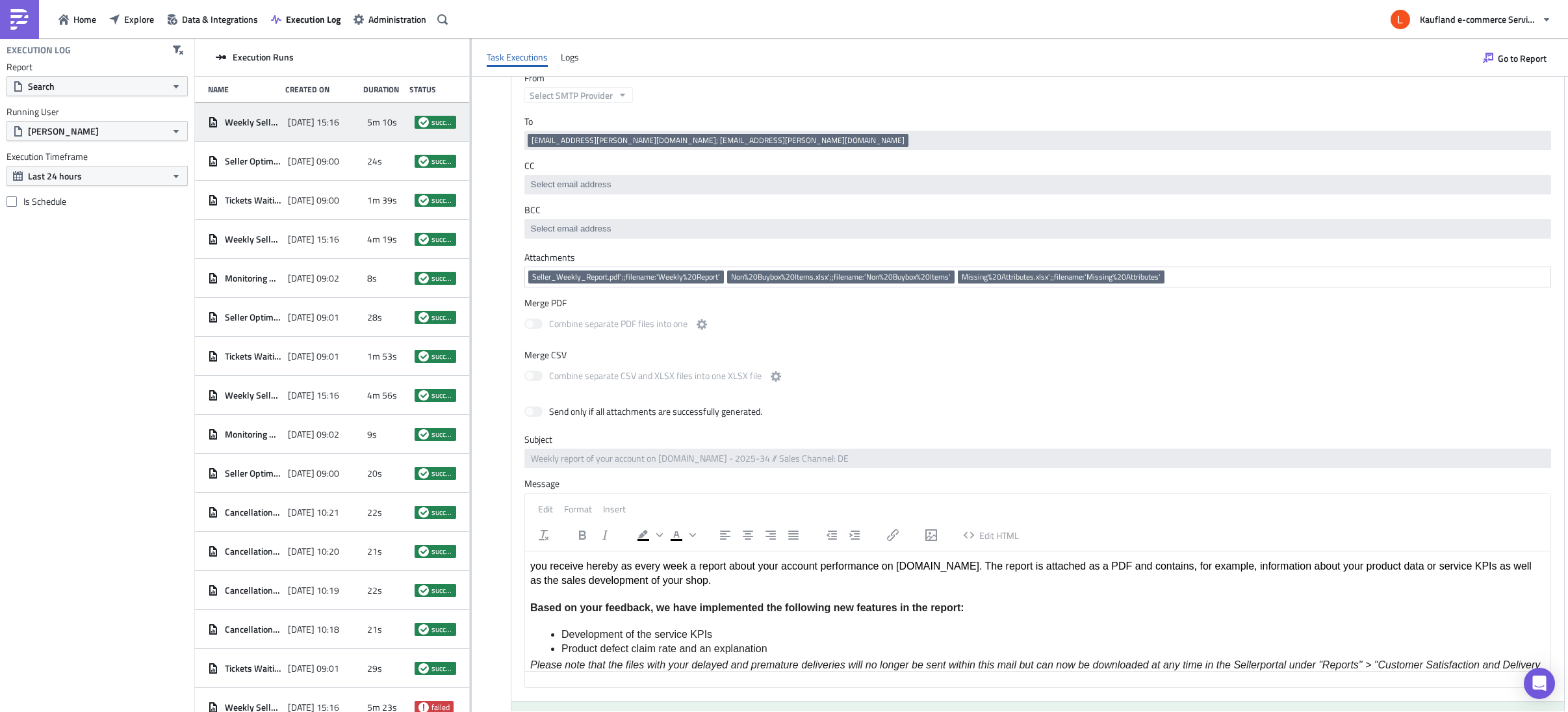
scroll to position [0, 0]
